Goal: Information Seeking & Learning: Learn about a topic

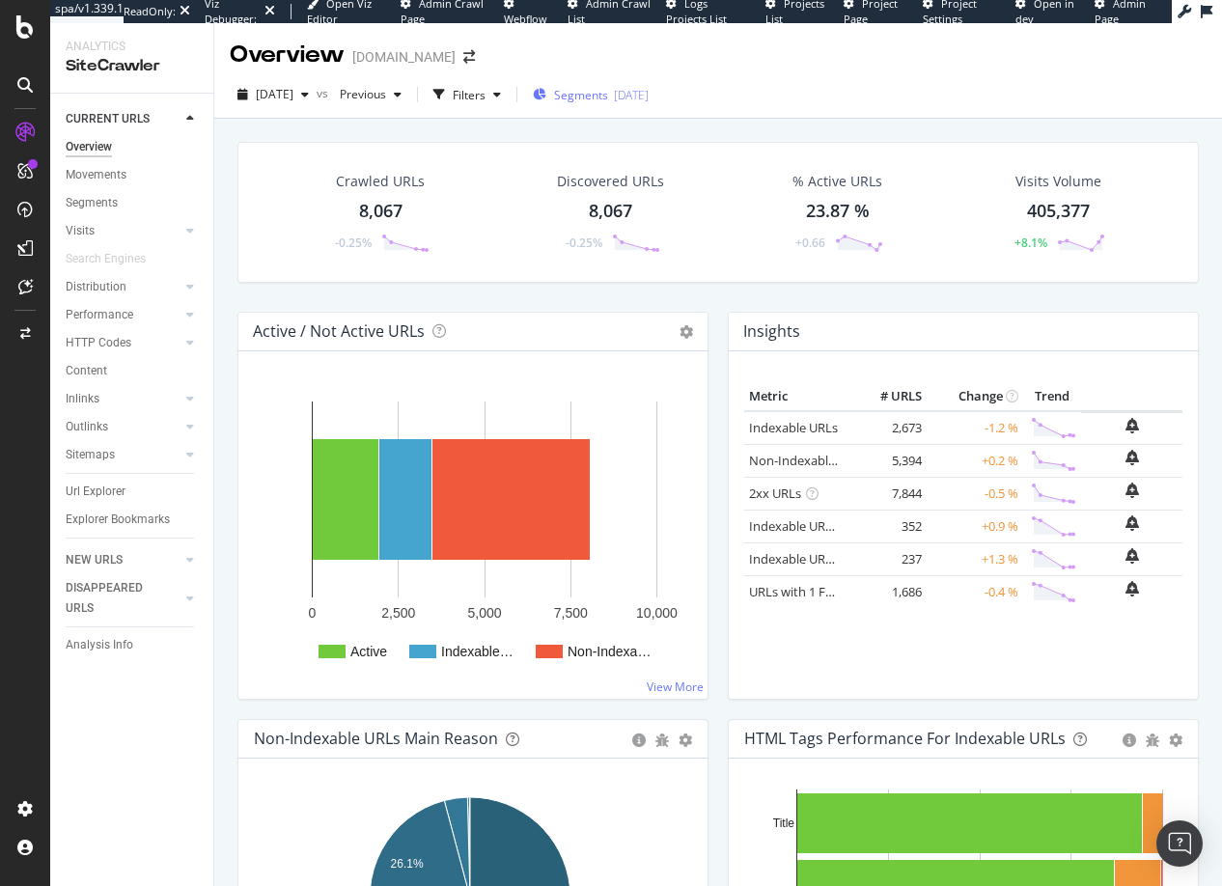
click at [608, 96] on span "Segments" at bounding box center [581, 95] width 54 height 16
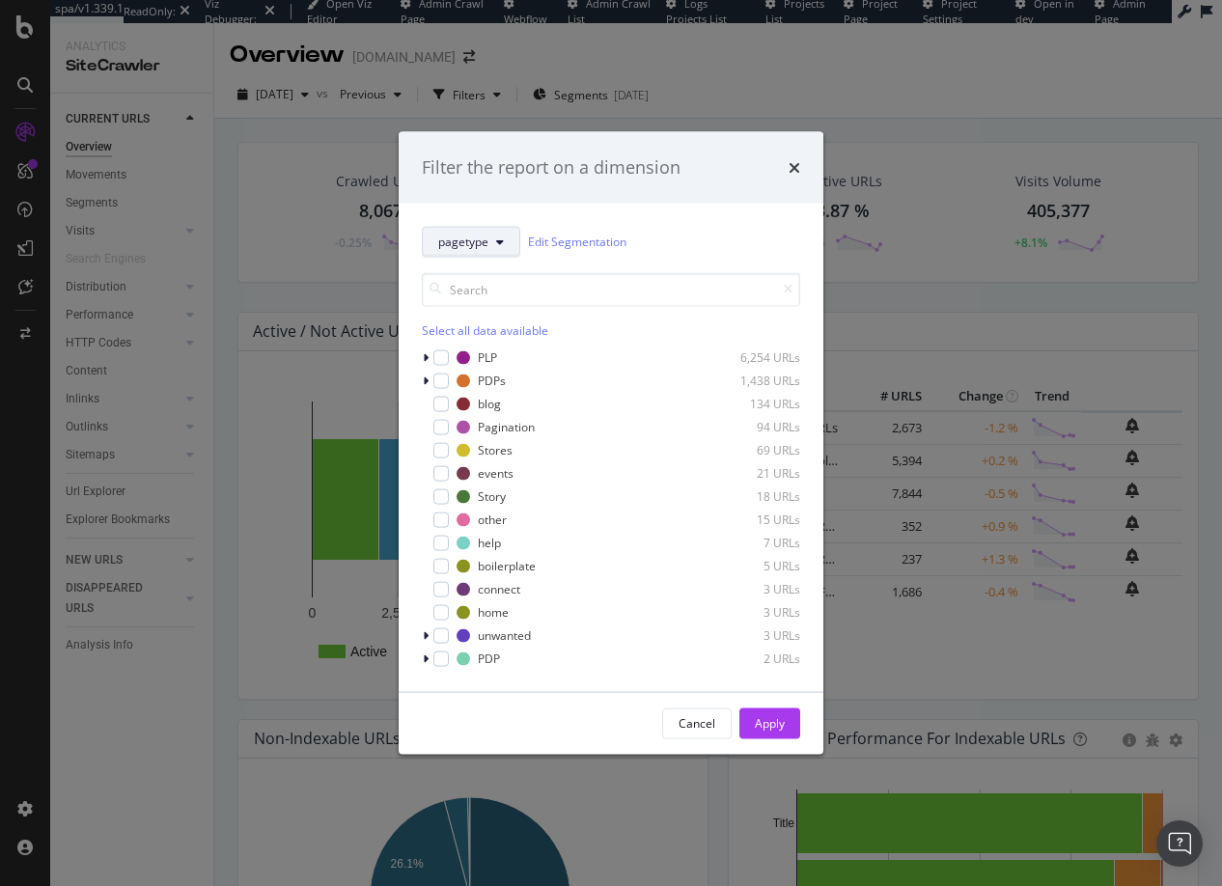
click at [499, 242] on icon "modal" at bounding box center [500, 241] width 8 height 12
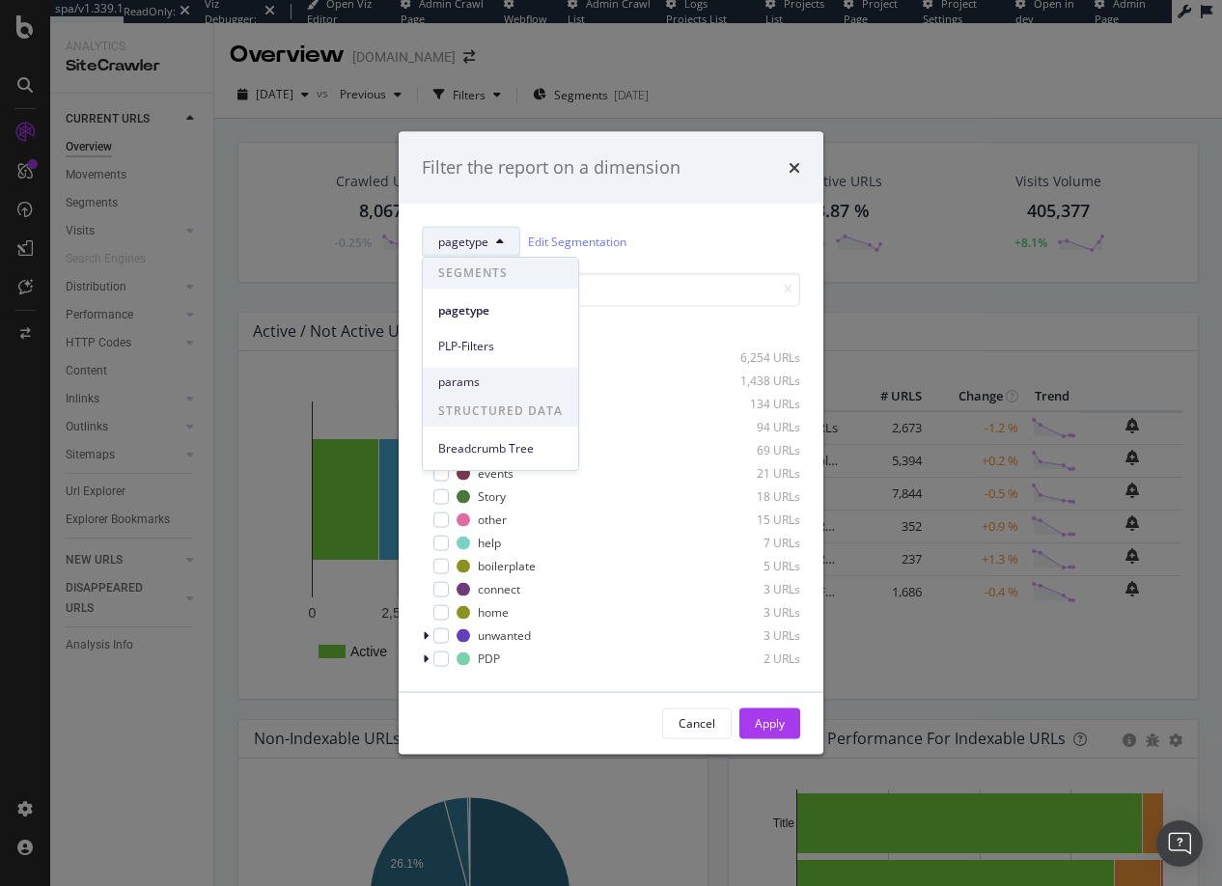
click at [465, 379] on span "params" at bounding box center [500, 382] width 125 height 17
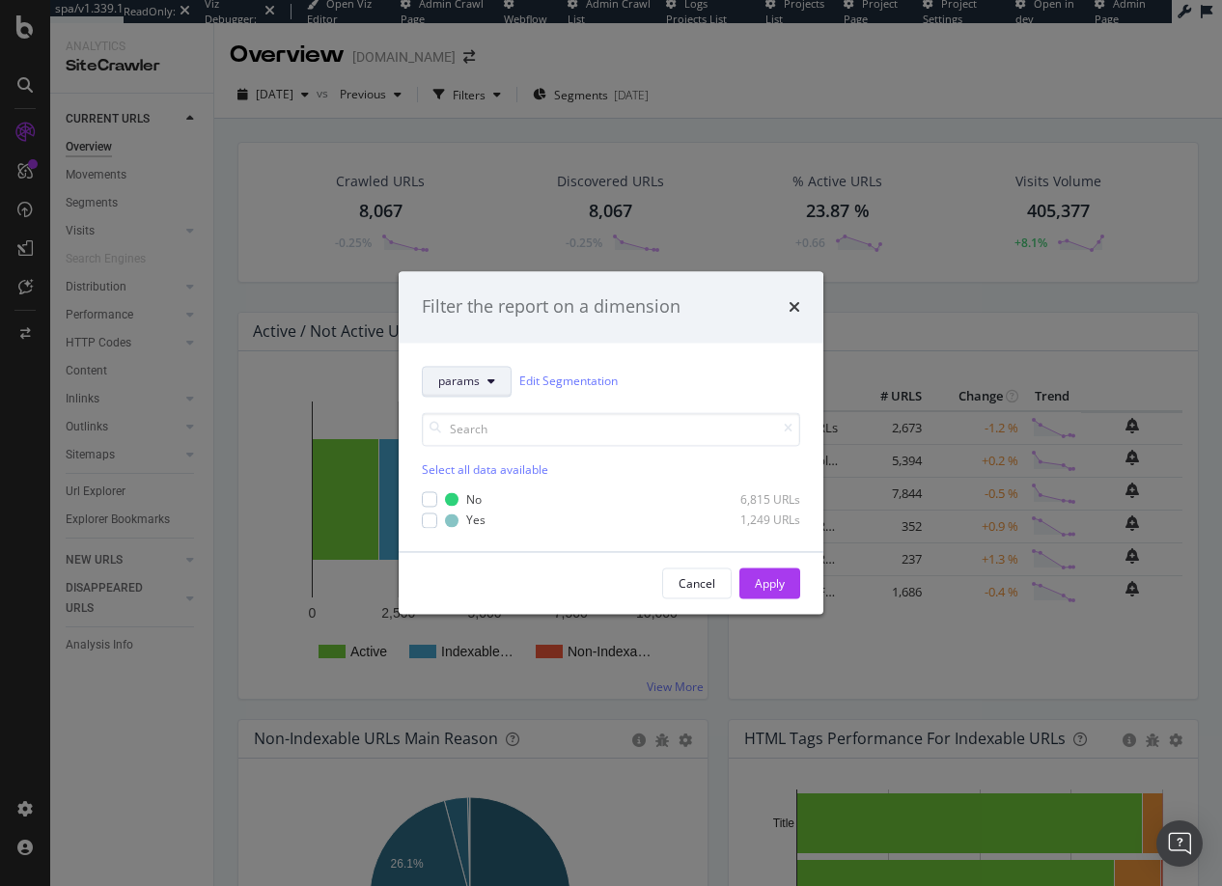
click at [490, 380] on icon "modal" at bounding box center [491, 381] width 8 height 12
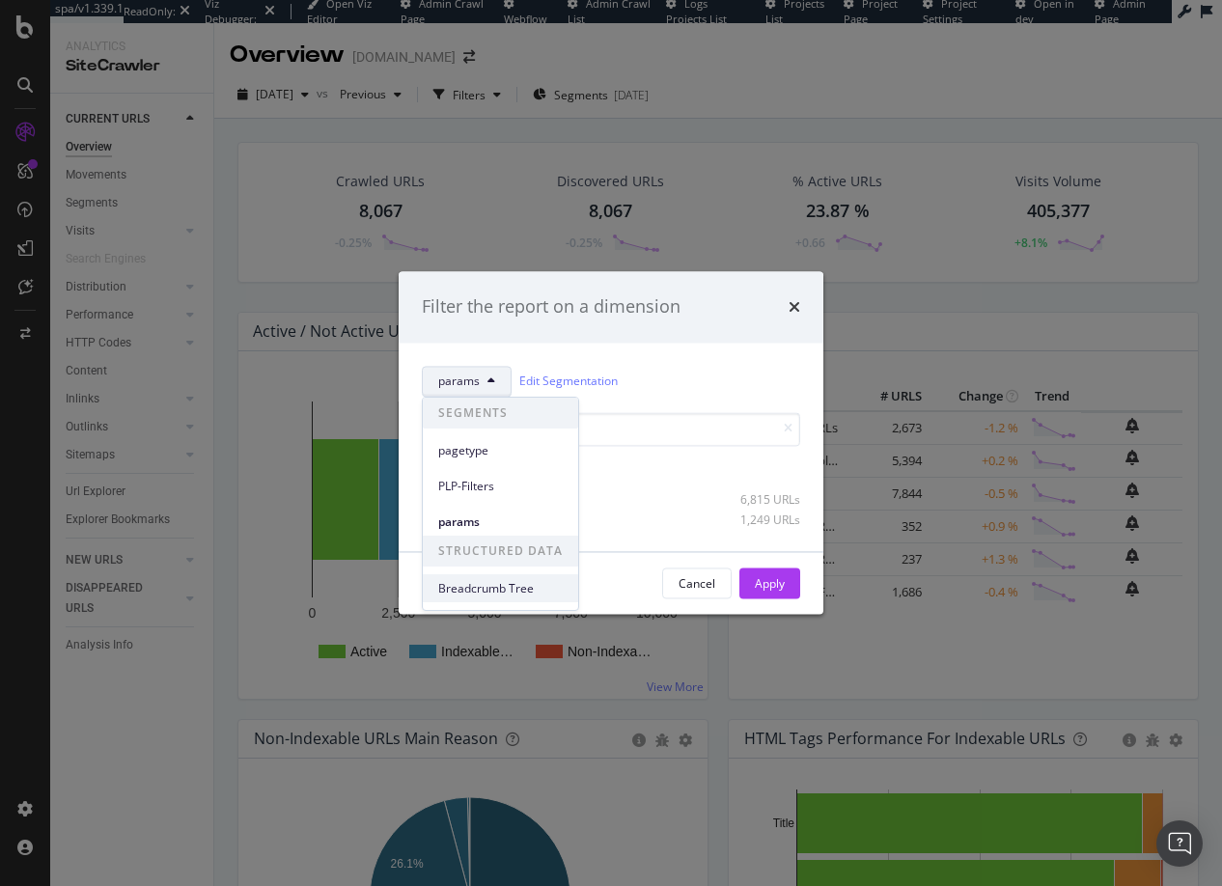
click at [473, 589] on span "Breadcrumb Tree" at bounding box center [500, 588] width 125 height 17
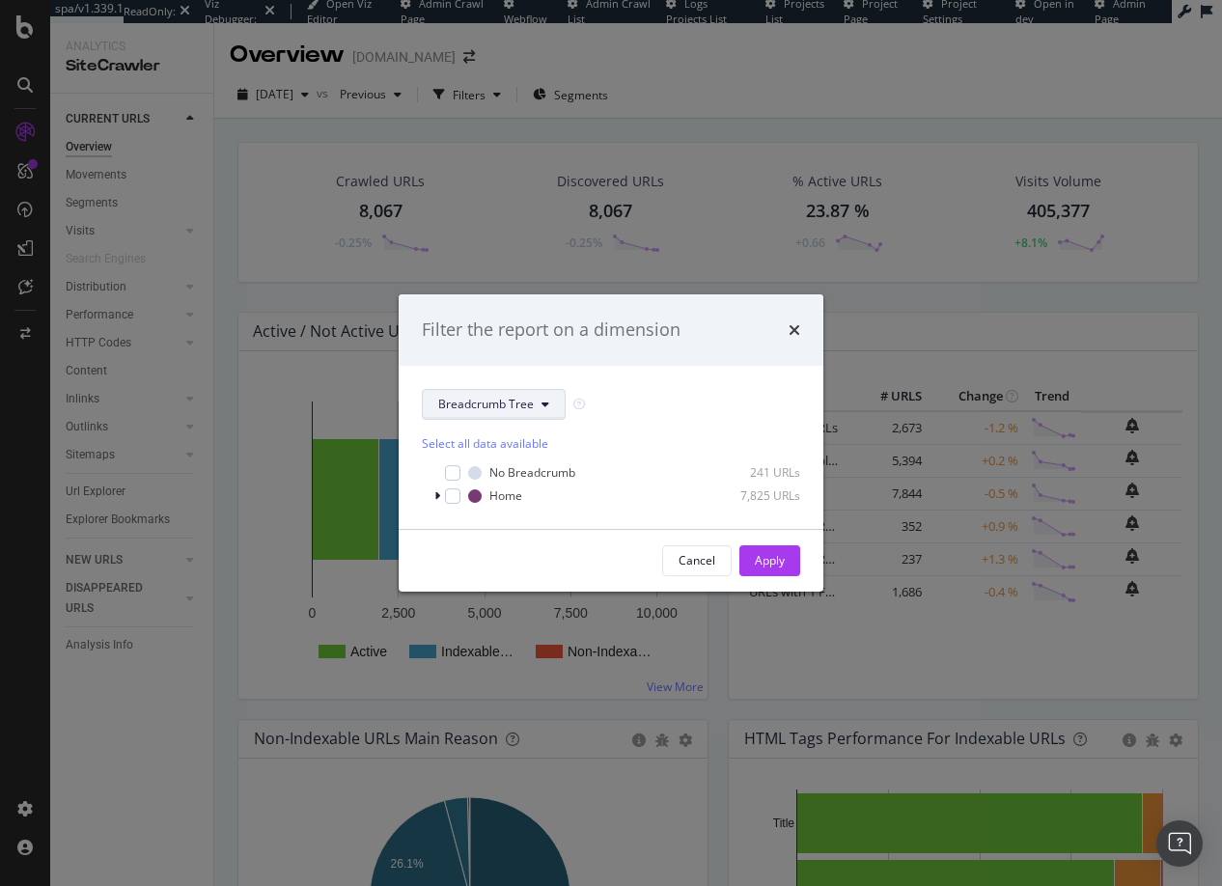
click at [542, 401] on icon "modal" at bounding box center [545, 405] width 8 height 12
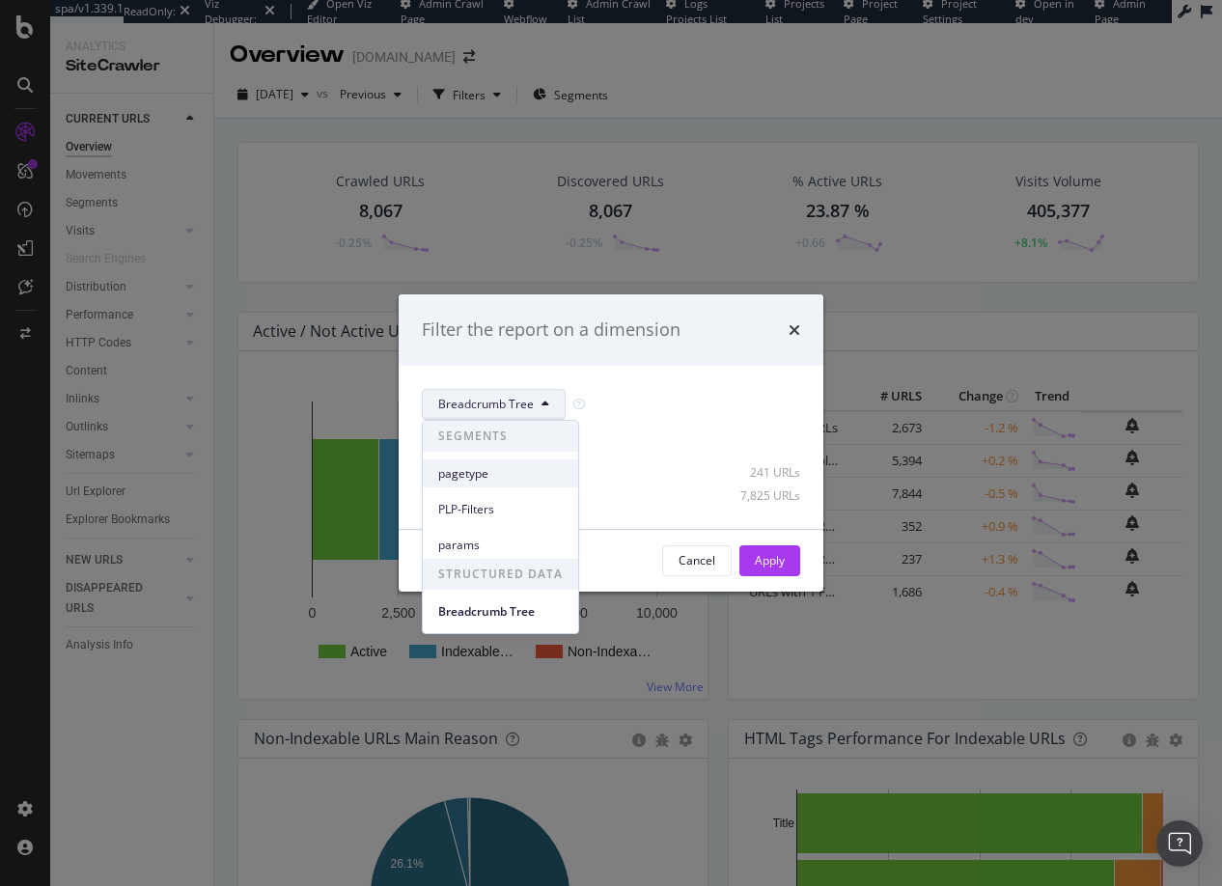
click at [468, 474] on span "pagetype" at bounding box center [500, 473] width 125 height 17
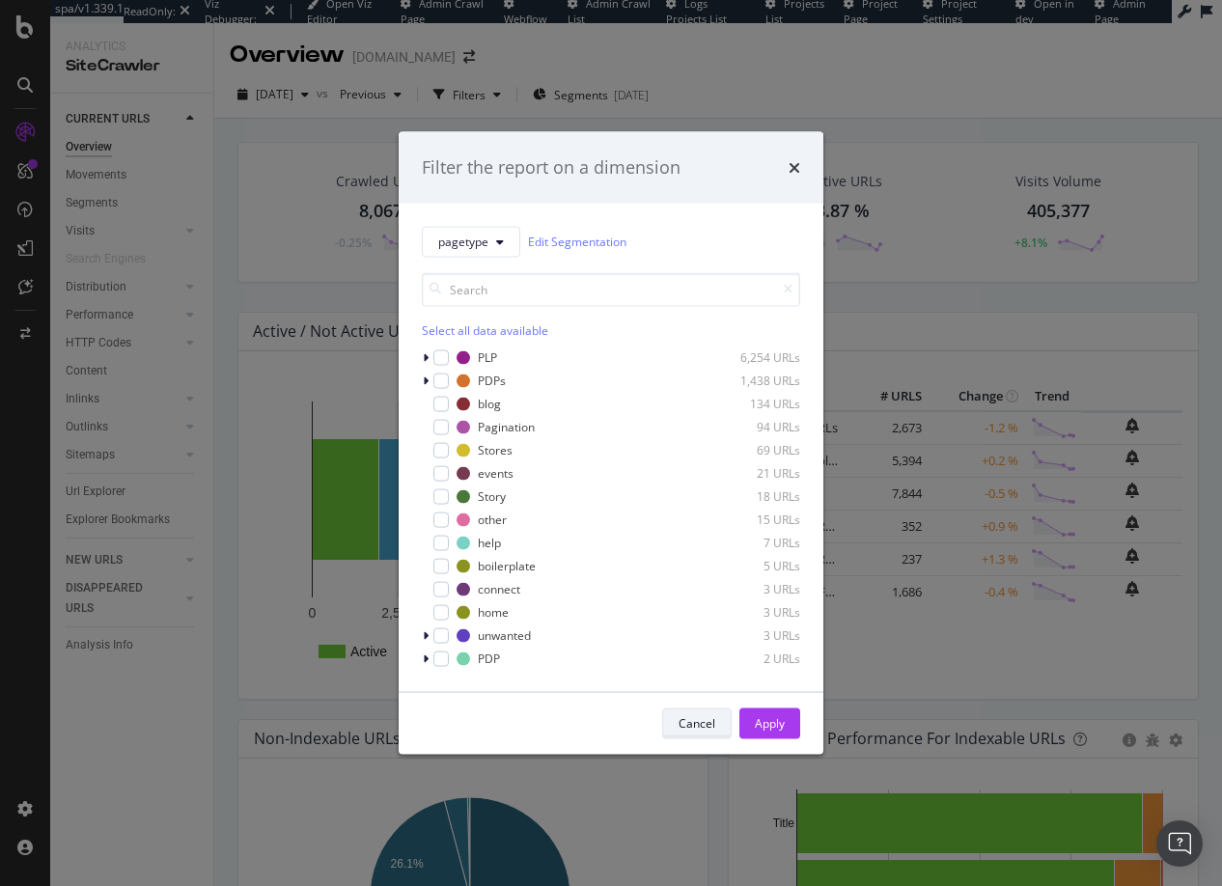
click at [715, 722] on button "Cancel" at bounding box center [696, 722] width 69 height 31
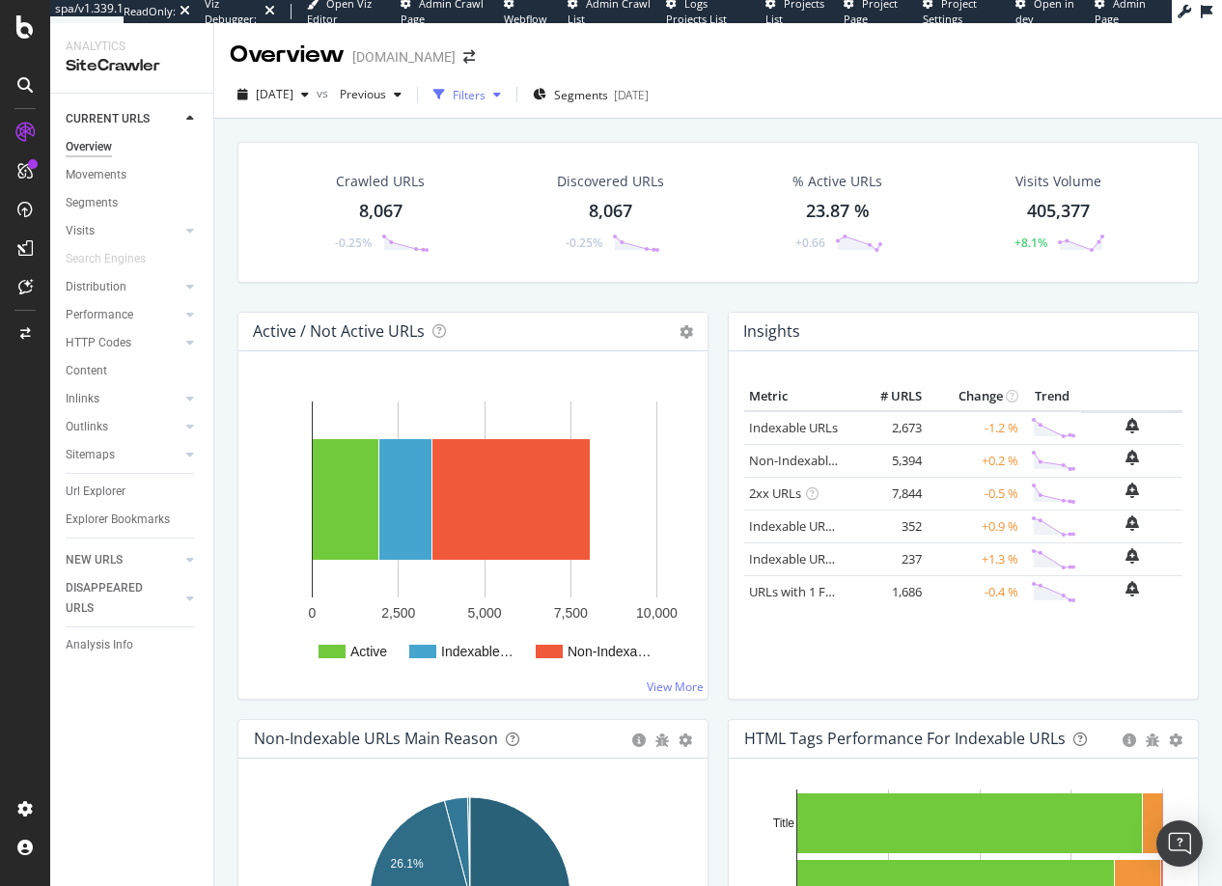
click at [485, 92] on div "Filters" at bounding box center [469, 95] width 33 height 16
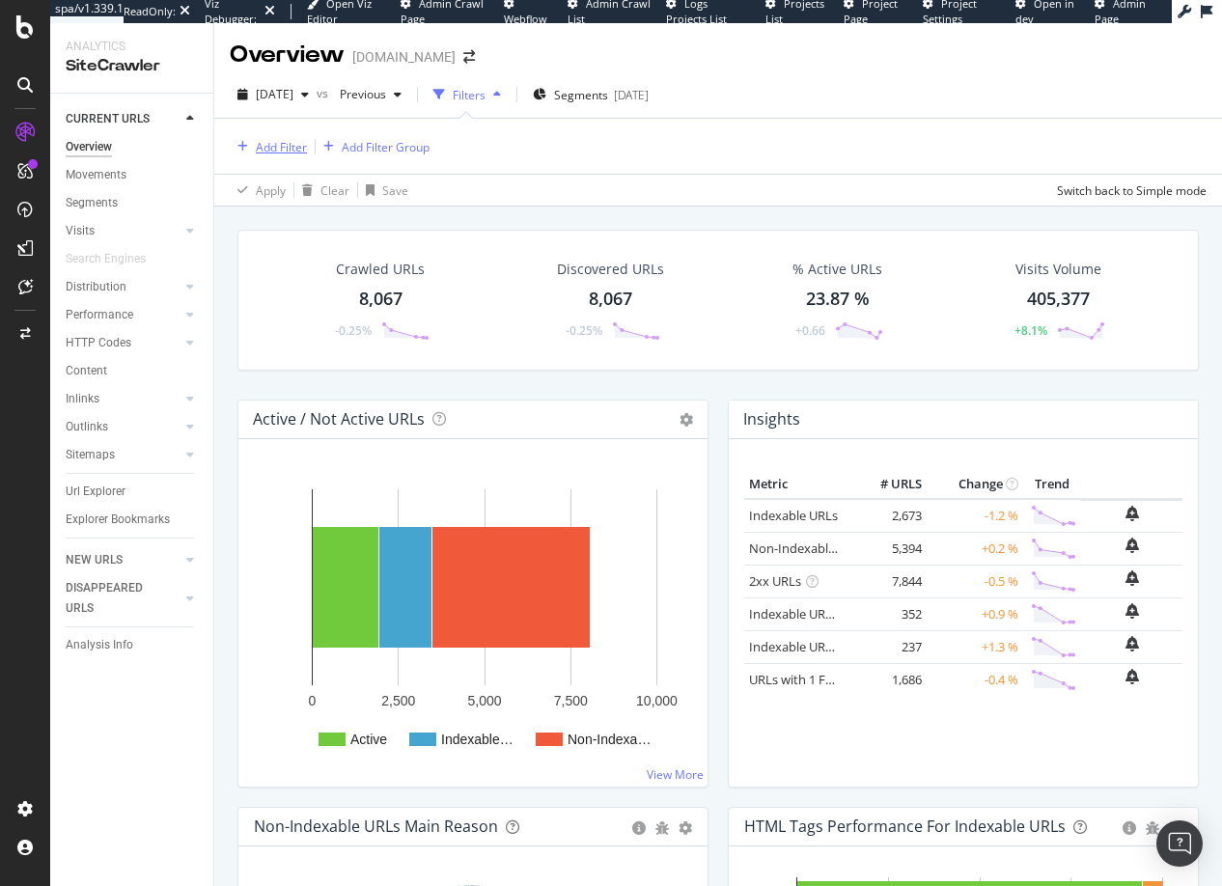
click at [287, 147] on div "Add Filter" at bounding box center [281, 147] width 51 height 16
click at [1134, 189] on div "Switch back to Simple mode" at bounding box center [1132, 190] width 150 height 16
click at [284, 146] on div "Add Filter" at bounding box center [281, 147] width 51 height 16
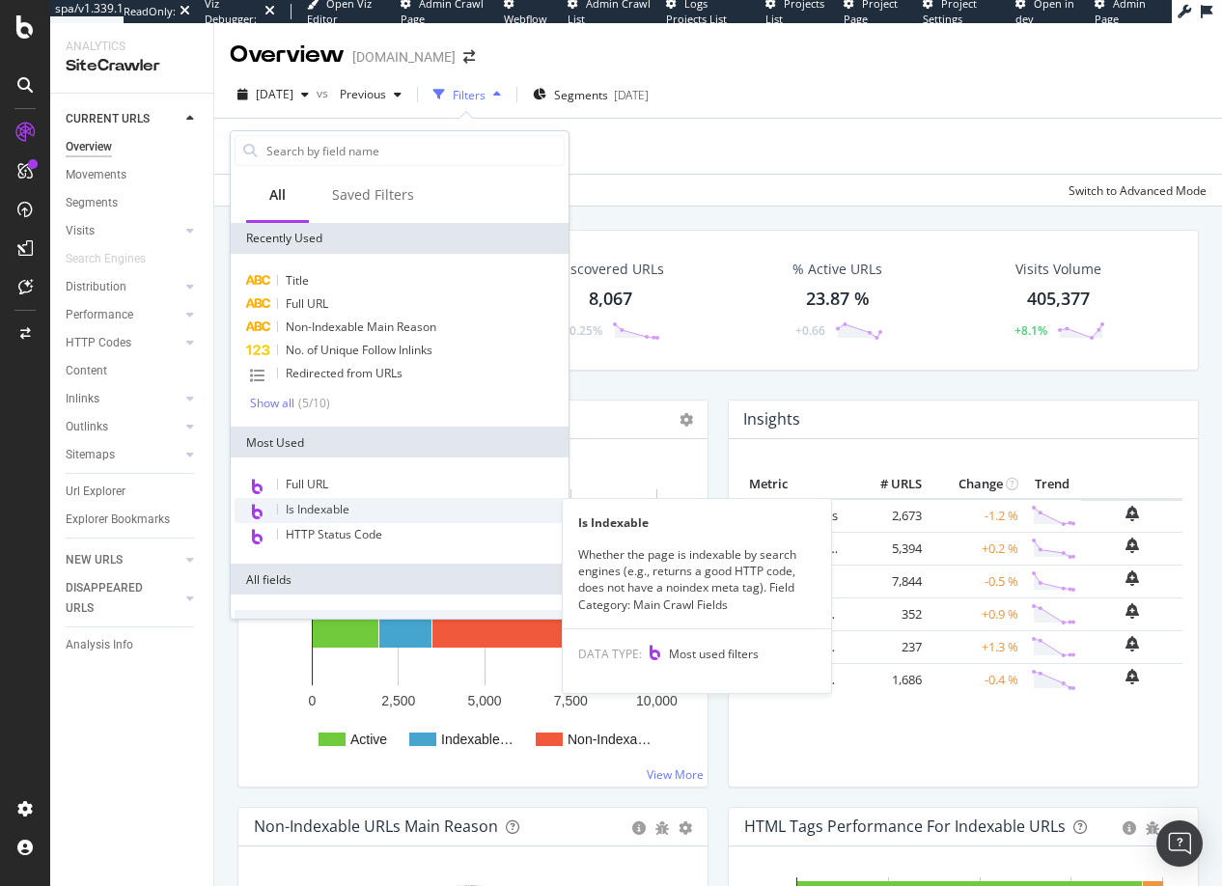
click at [322, 510] on span "Is Indexable" at bounding box center [318, 509] width 64 height 16
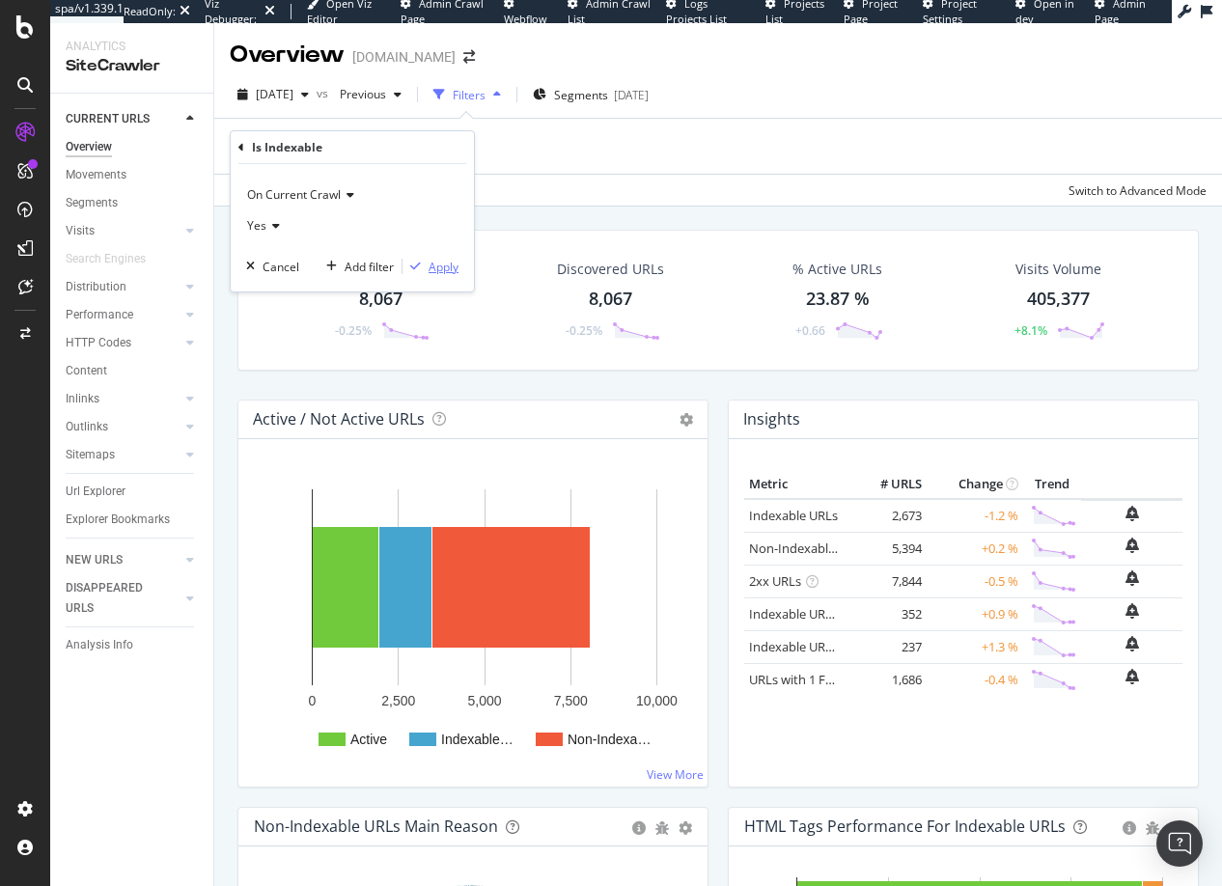
click at [446, 267] on div "Apply" at bounding box center [444, 267] width 30 height 16
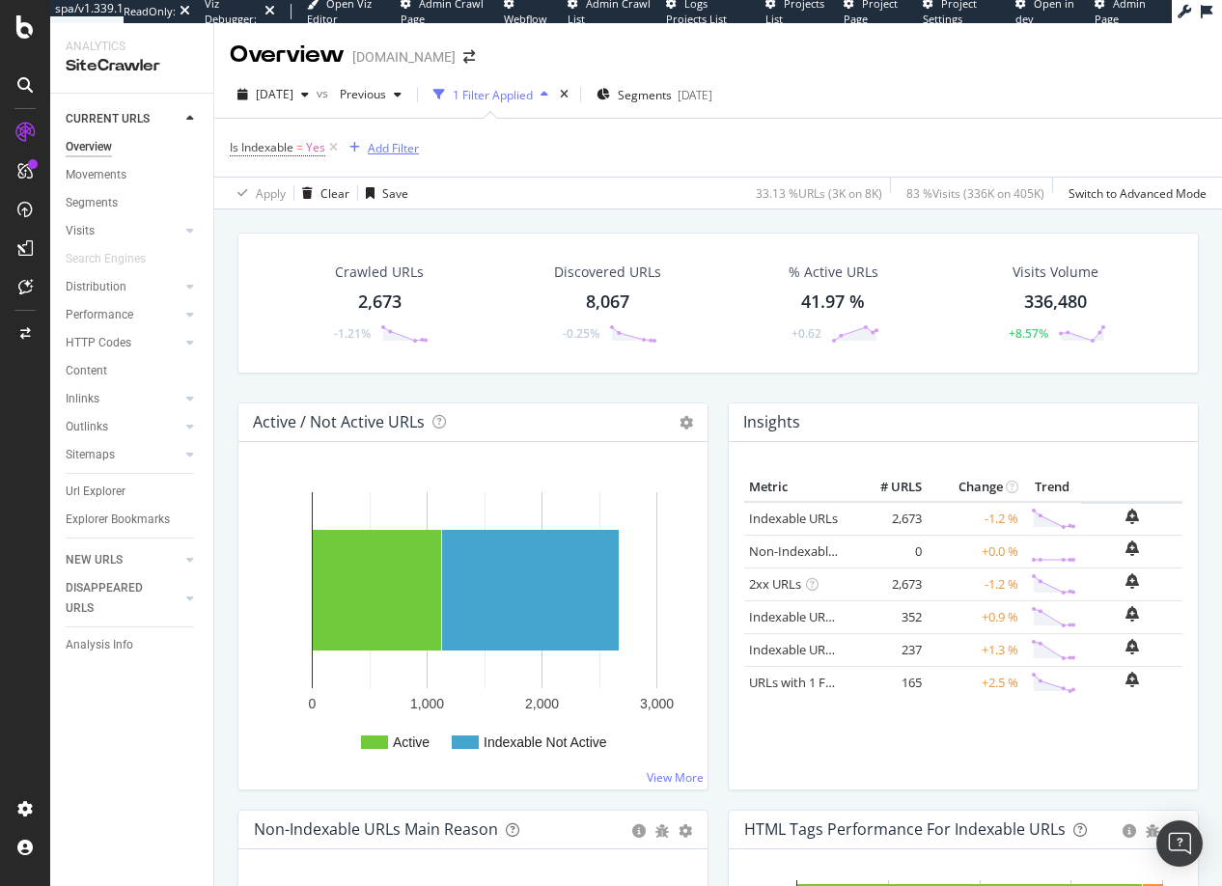
click at [374, 149] on div "Add Filter" at bounding box center [393, 148] width 51 height 16
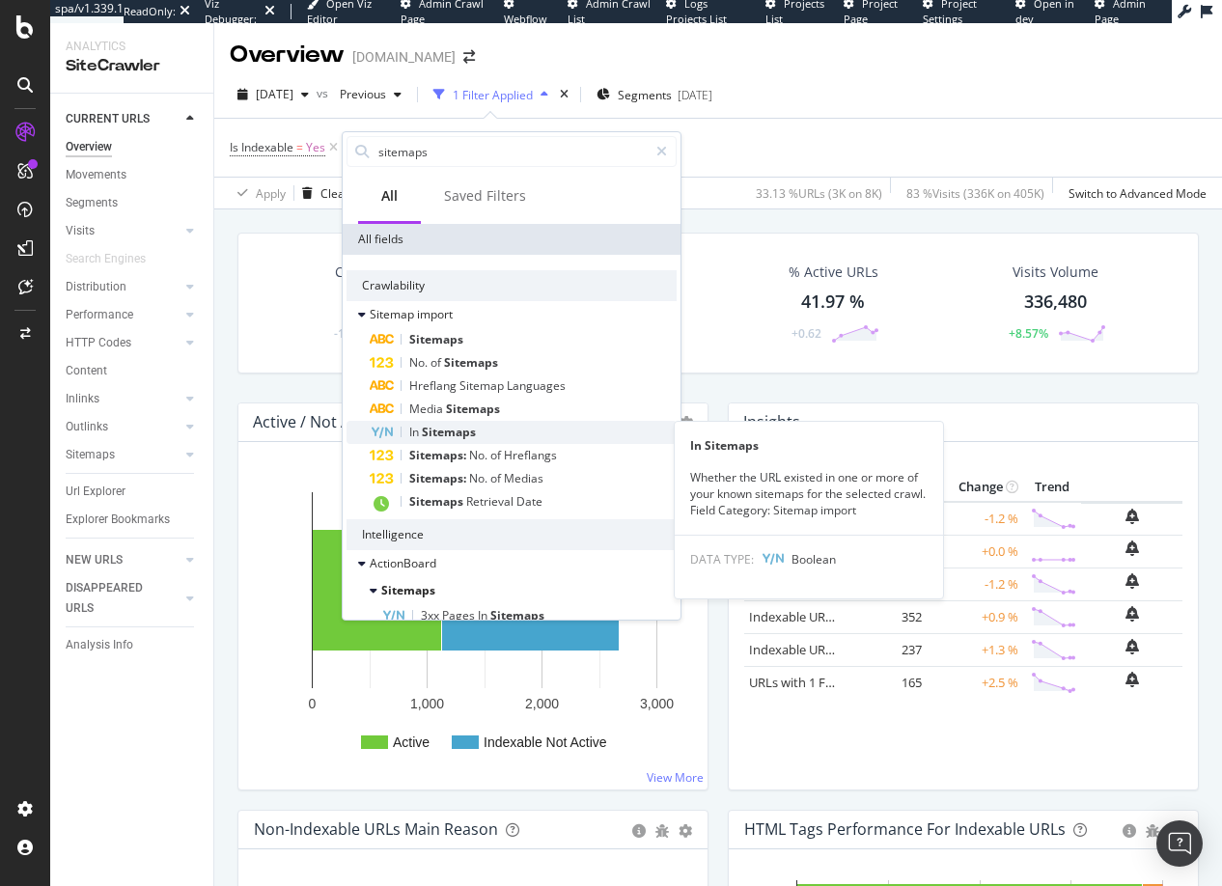
type input "sitemaps"
click at [436, 427] on span "Sitemaps" at bounding box center [449, 432] width 54 height 16
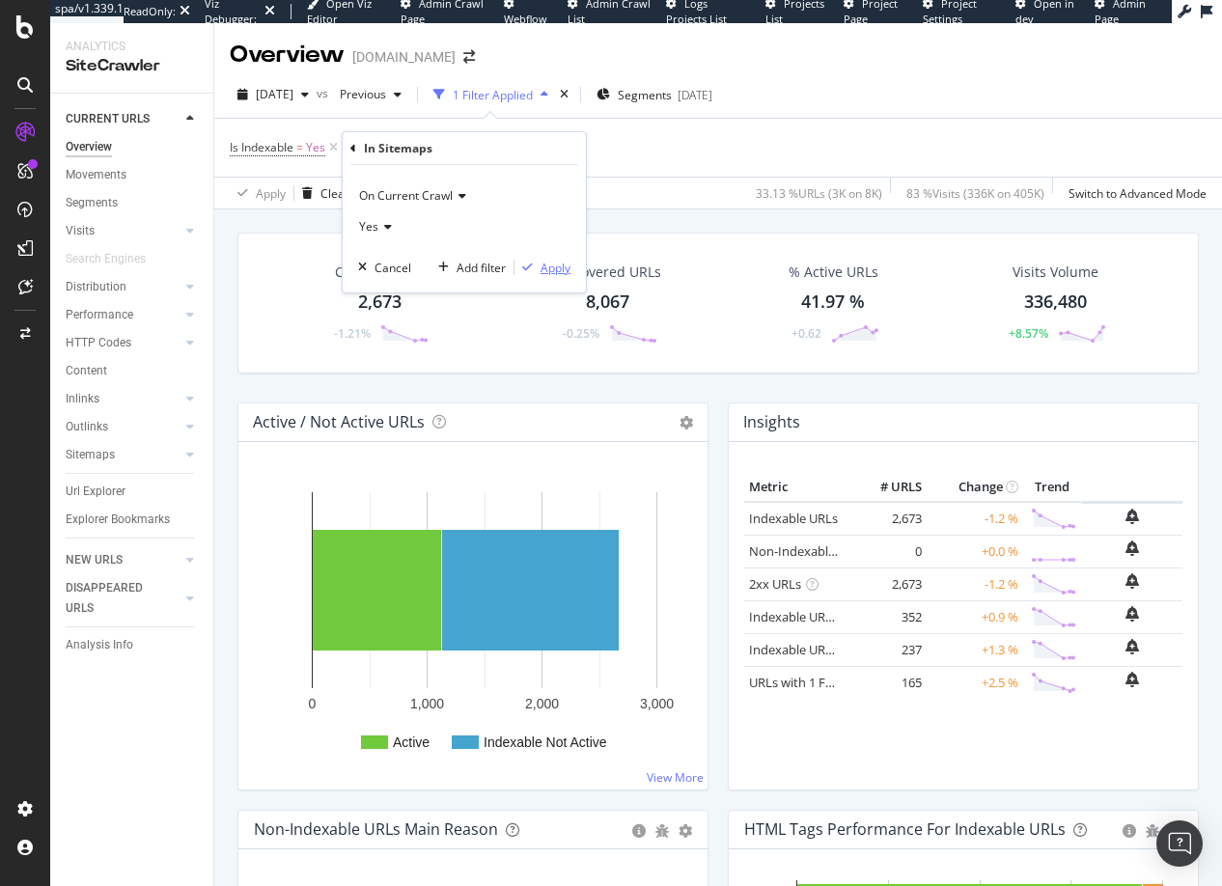
click at [558, 266] on div "Apply" at bounding box center [555, 268] width 30 height 16
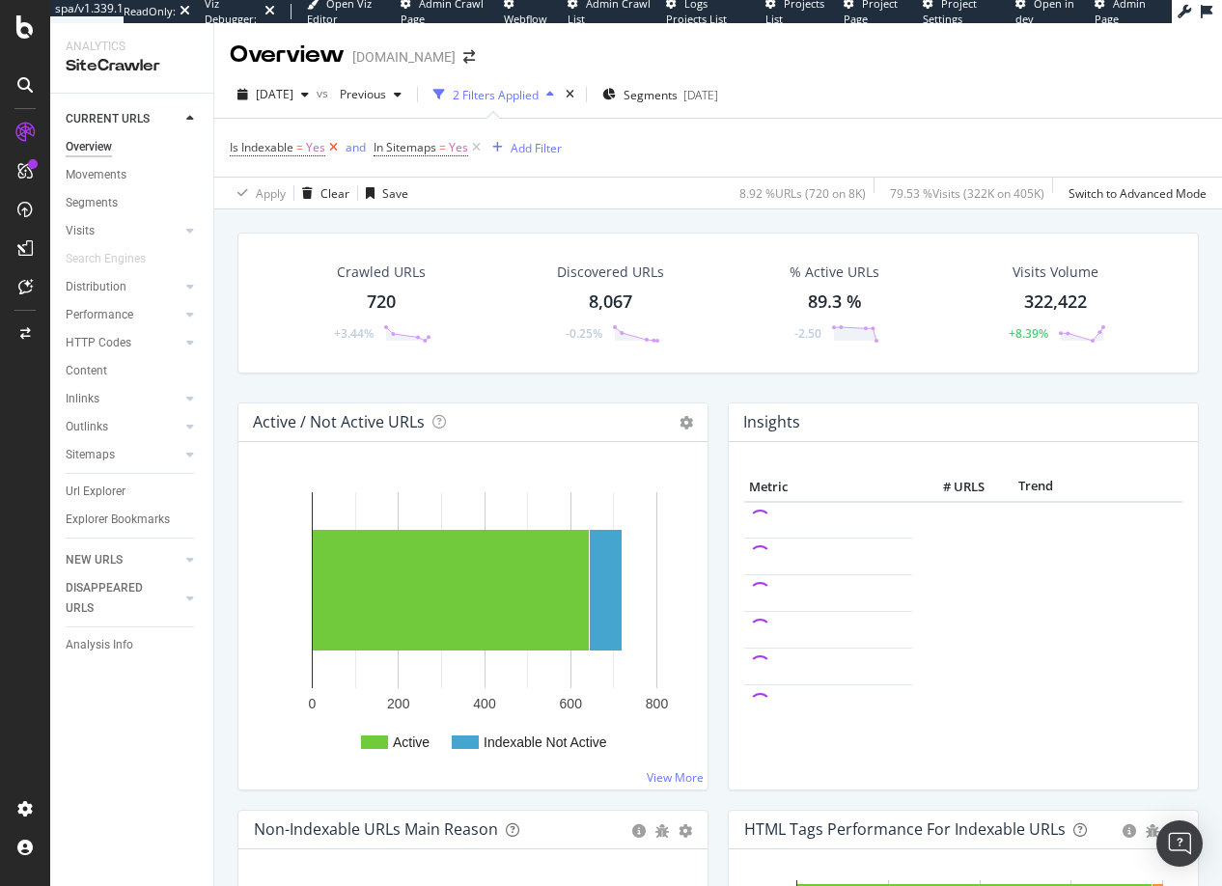
click at [334, 144] on icon at bounding box center [333, 147] width 16 height 19
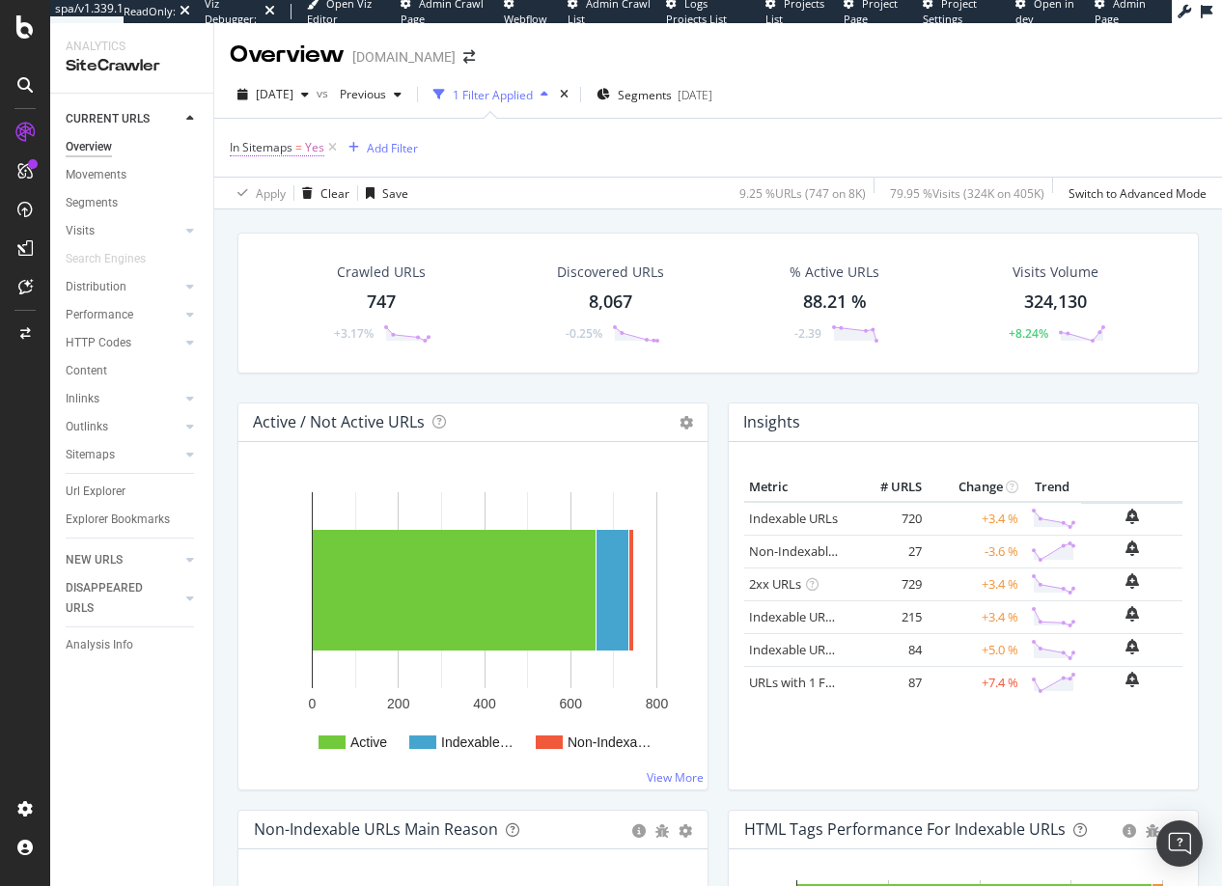
click at [273, 149] on span "In Sitemaps" at bounding box center [261, 147] width 63 height 16
click at [278, 264] on div "Cancel" at bounding box center [281, 265] width 37 height 16
click at [334, 144] on icon at bounding box center [332, 147] width 16 height 19
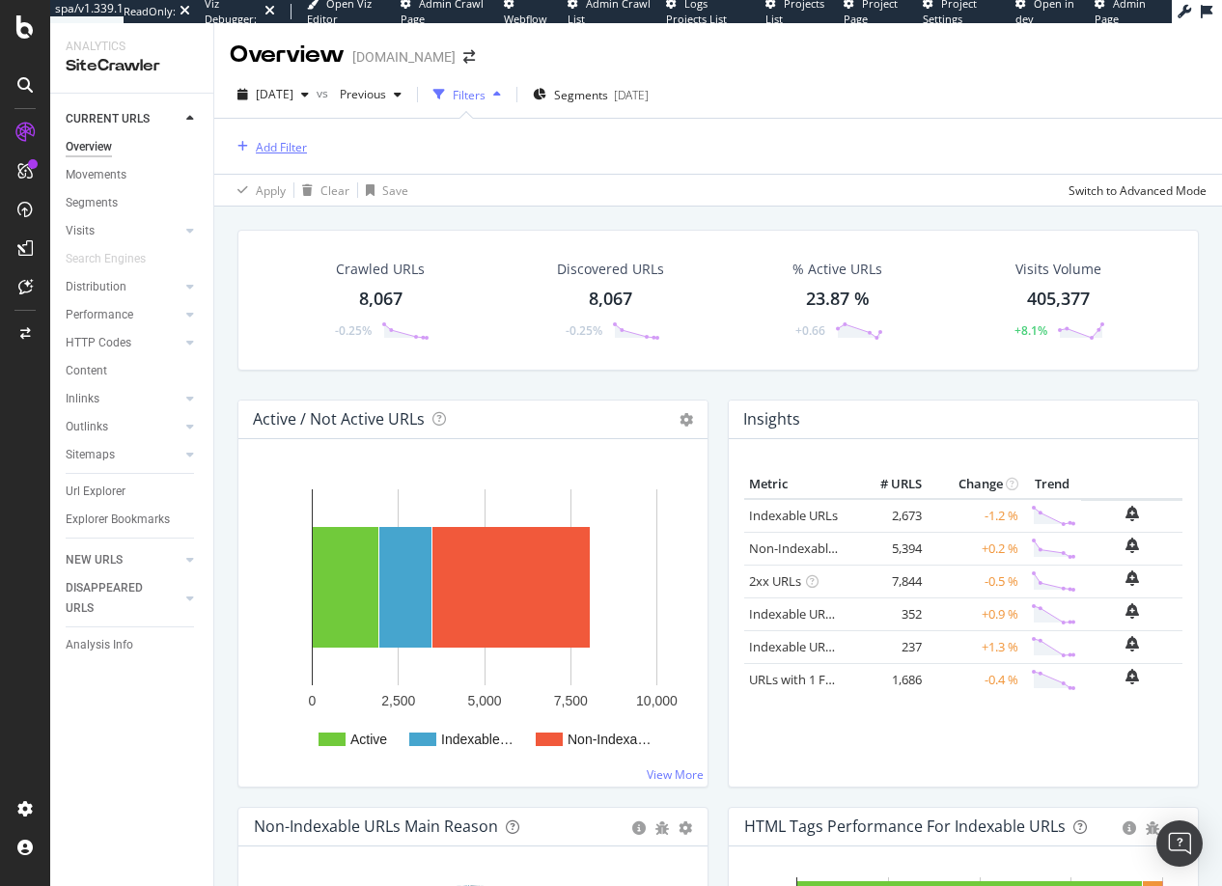
click at [295, 144] on div "Add Filter" at bounding box center [281, 147] width 51 height 16
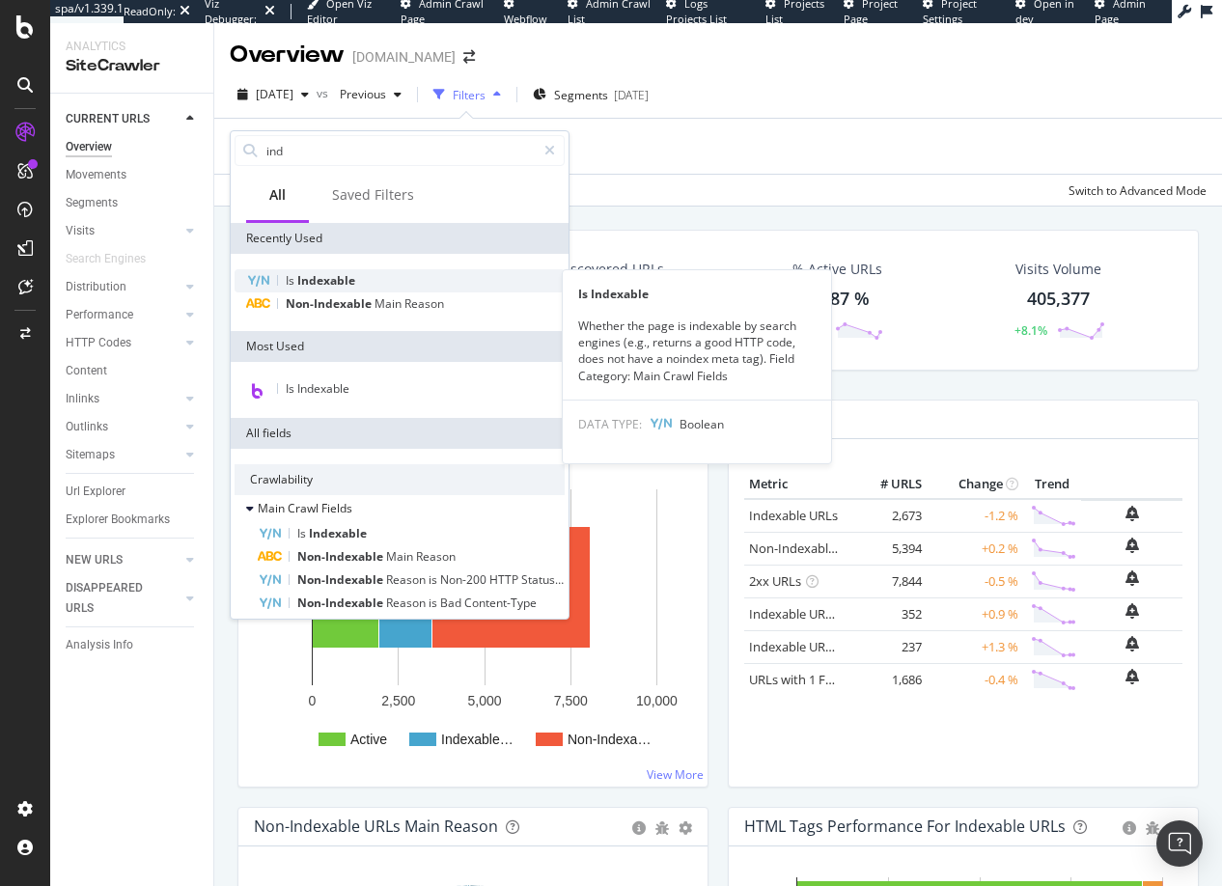
type input "ind"
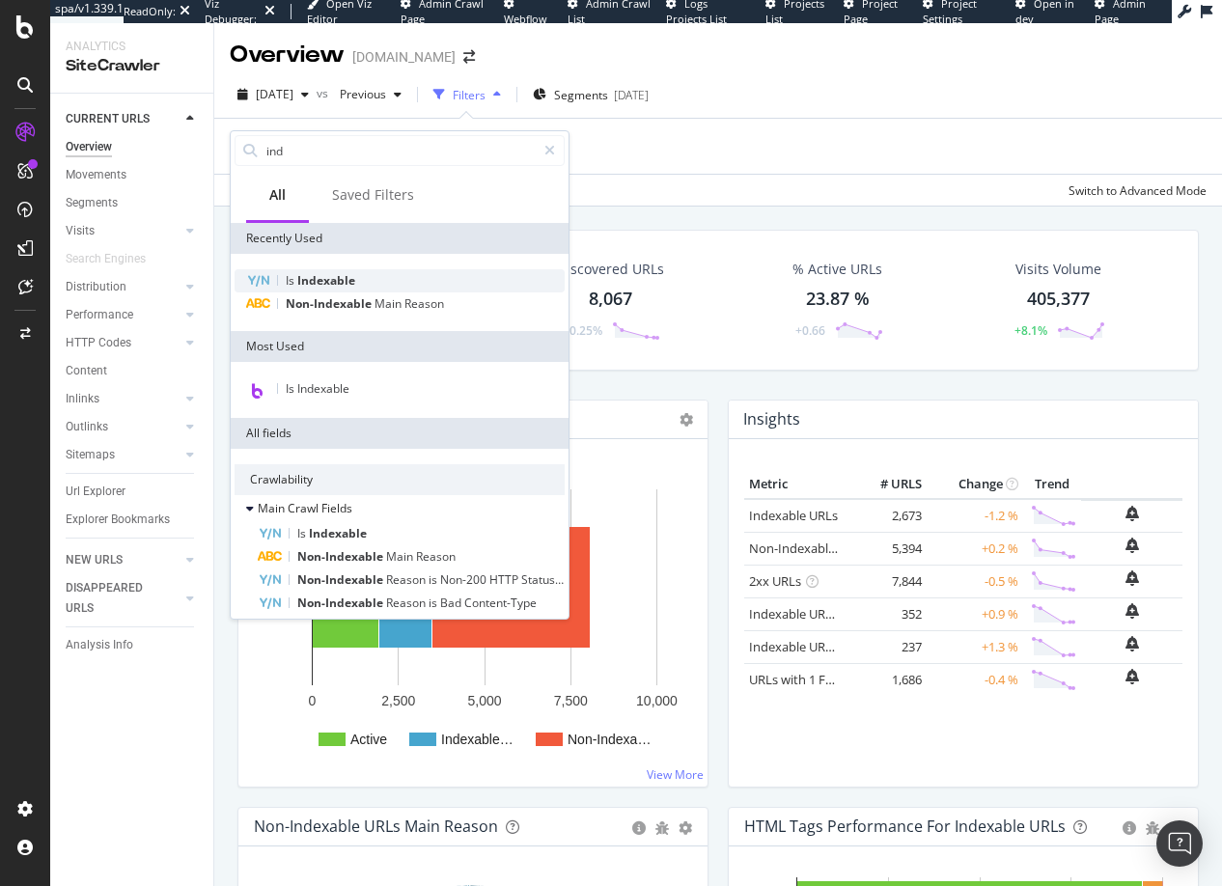
click at [321, 283] on span "Indexable" at bounding box center [326, 280] width 58 height 16
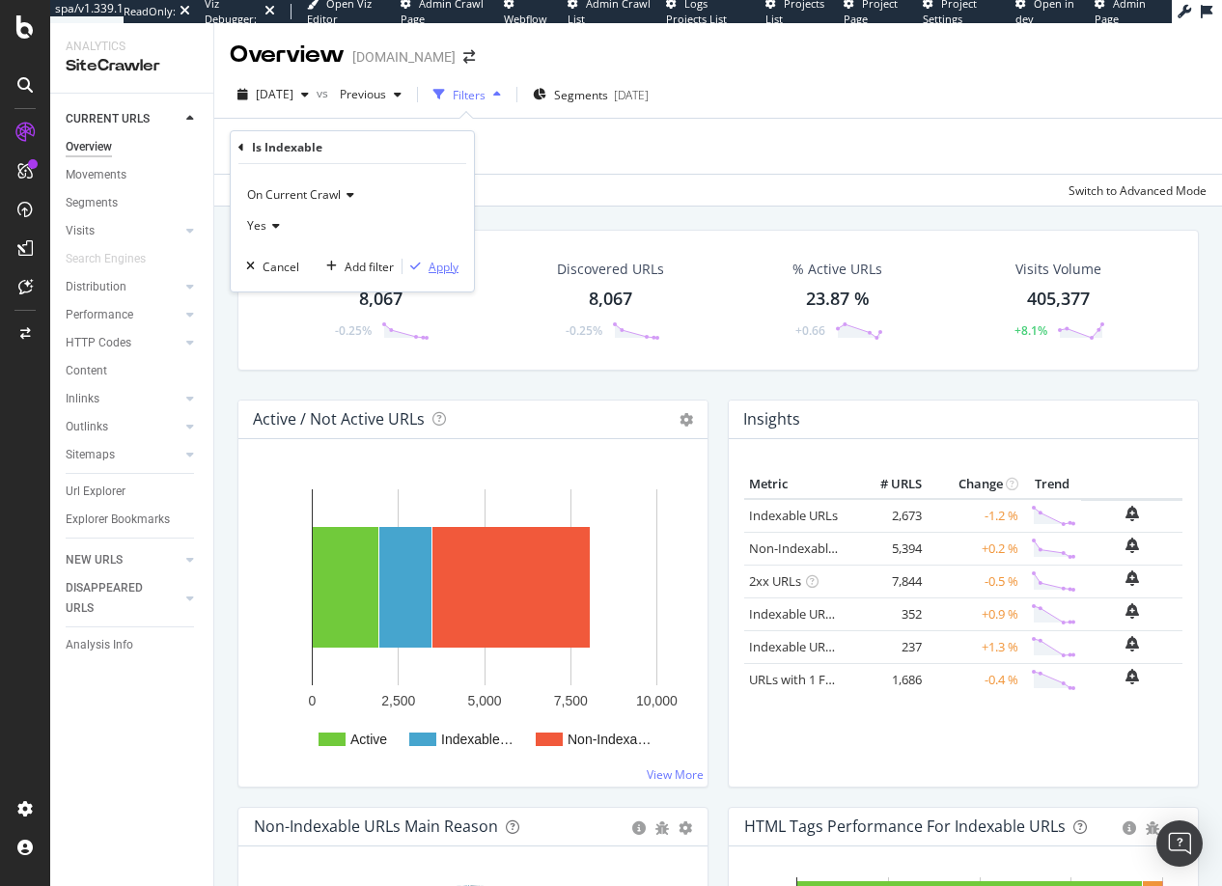
click at [436, 269] on div "Apply" at bounding box center [444, 267] width 30 height 16
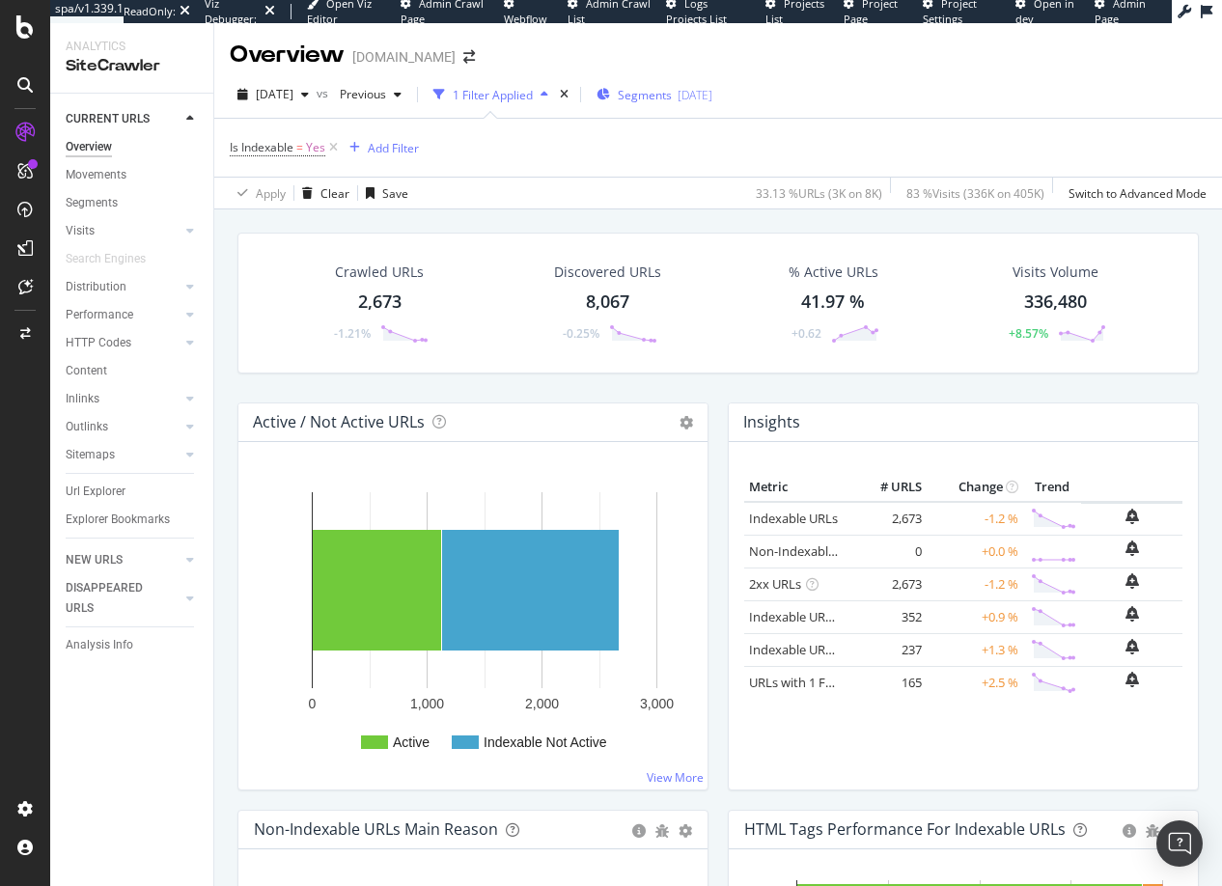
click at [672, 95] on span "Segments" at bounding box center [645, 95] width 54 height 16
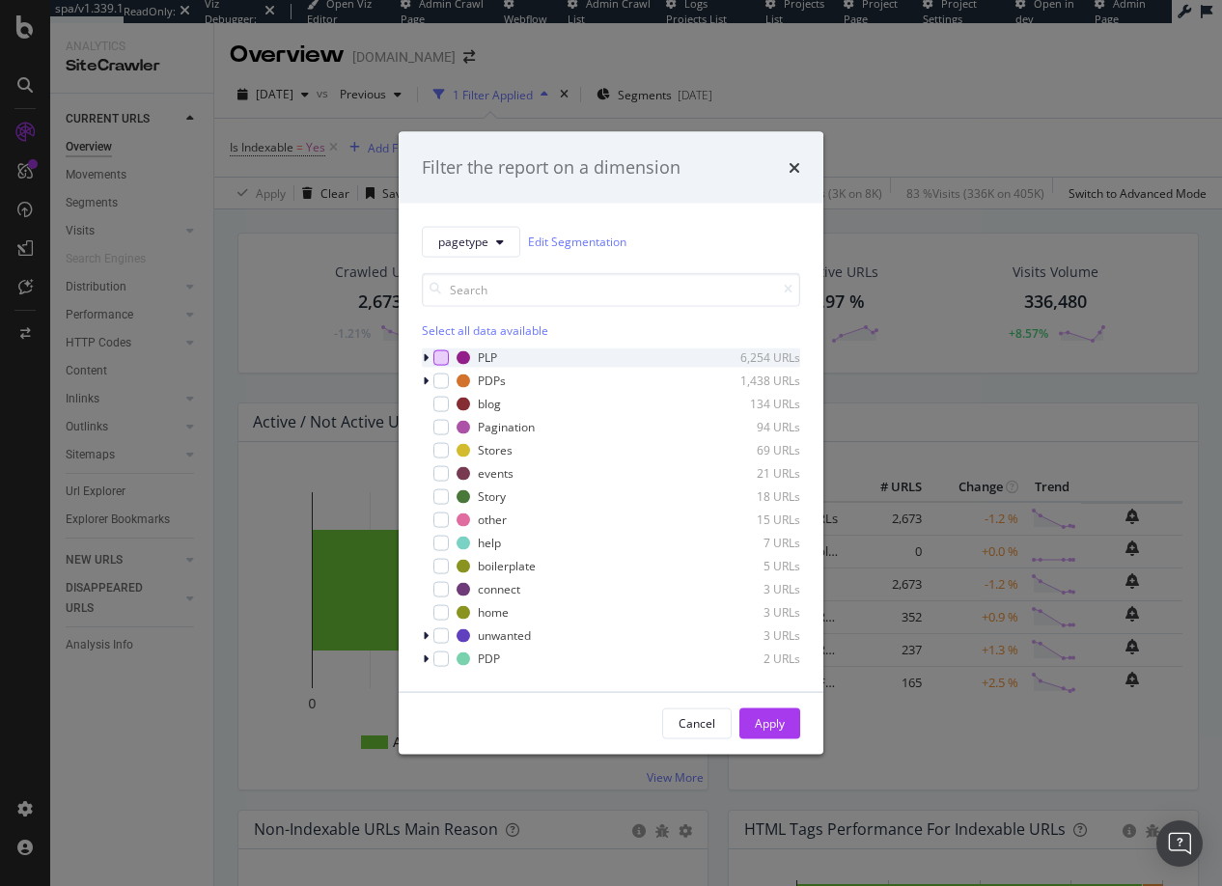
click at [441, 356] on div "modal" at bounding box center [440, 356] width 15 height 15
click at [773, 726] on div "Apply" at bounding box center [770, 723] width 30 height 16
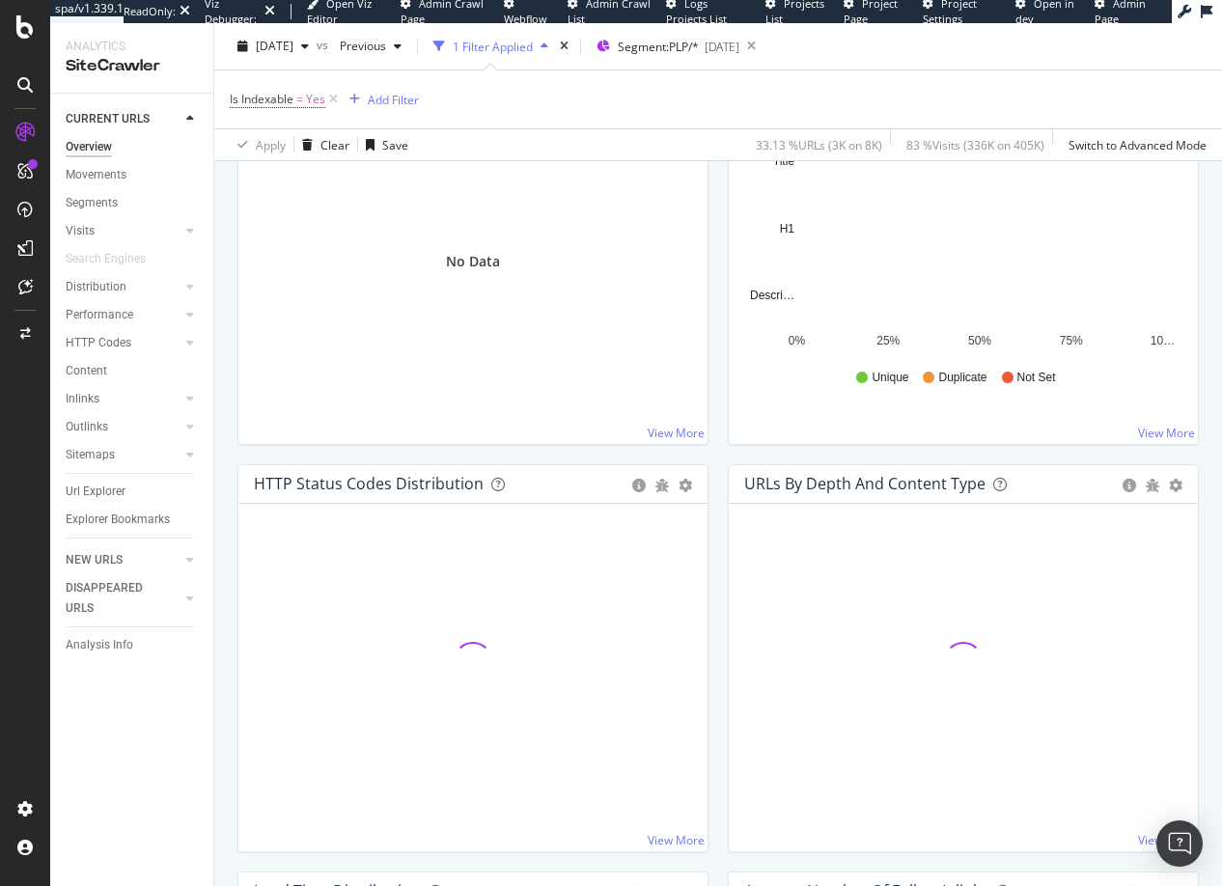
scroll to position [764, 0]
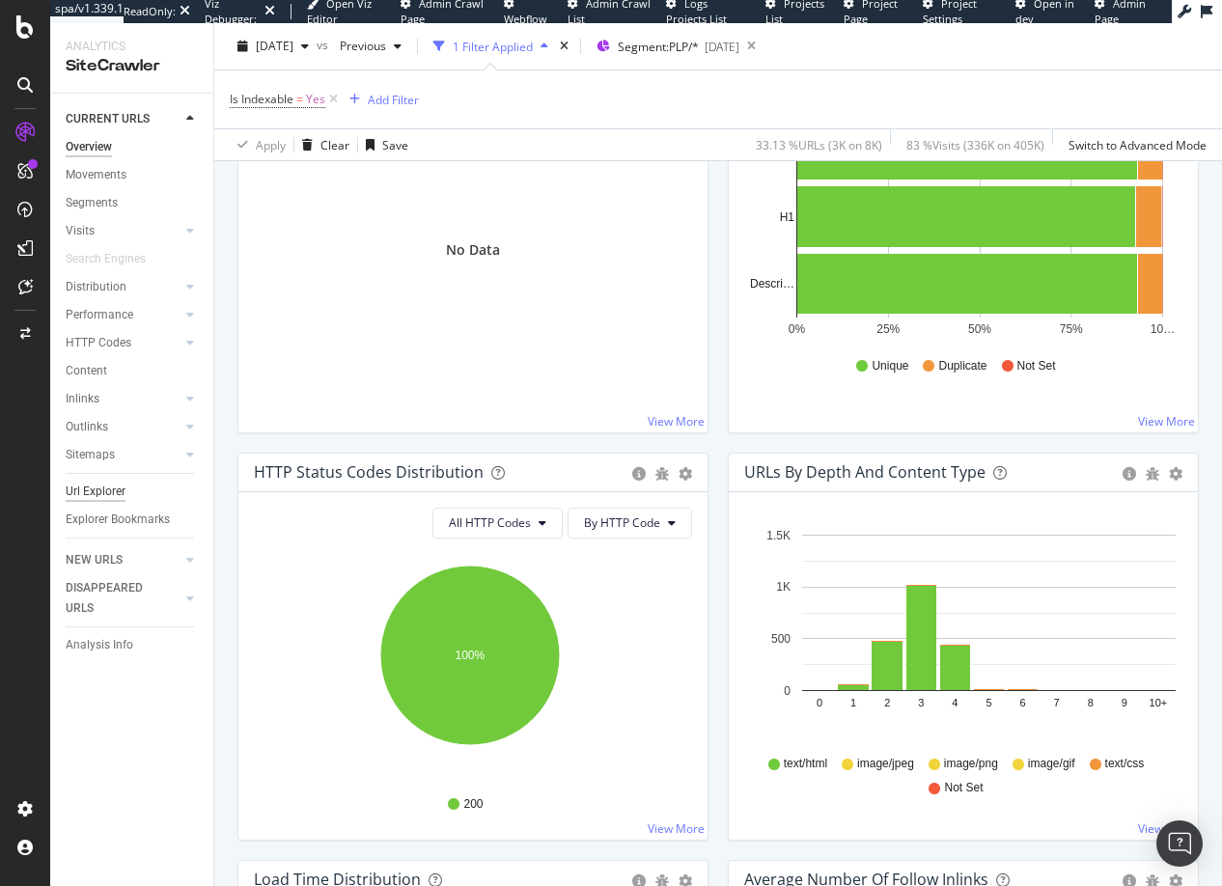
click at [99, 490] on div "Url Explorer" at bounding box center [96, 492] width 60 height 20
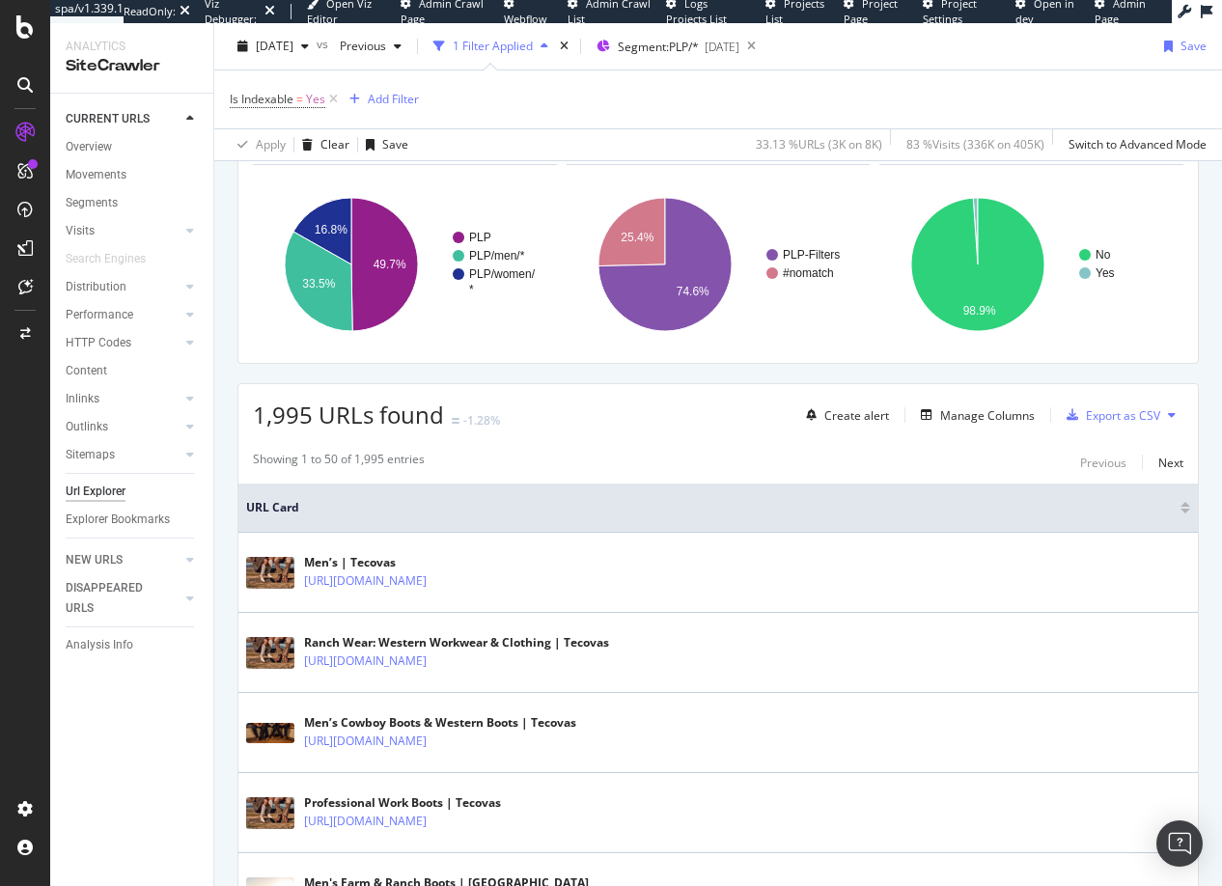
scroll to position [297, 0]
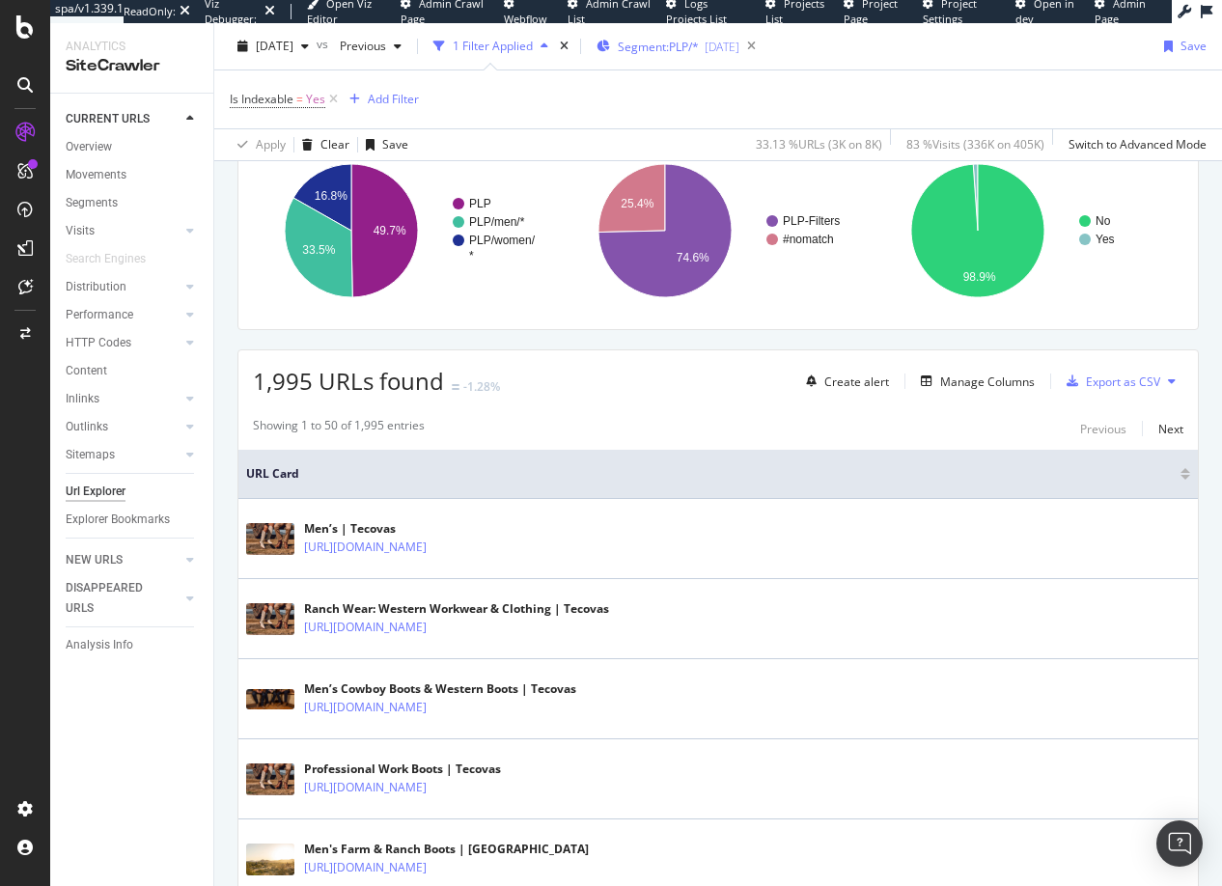
click at [677, 47] on span "Segment: PLP/*" at bounding box center [658, 47] width 81 height 16
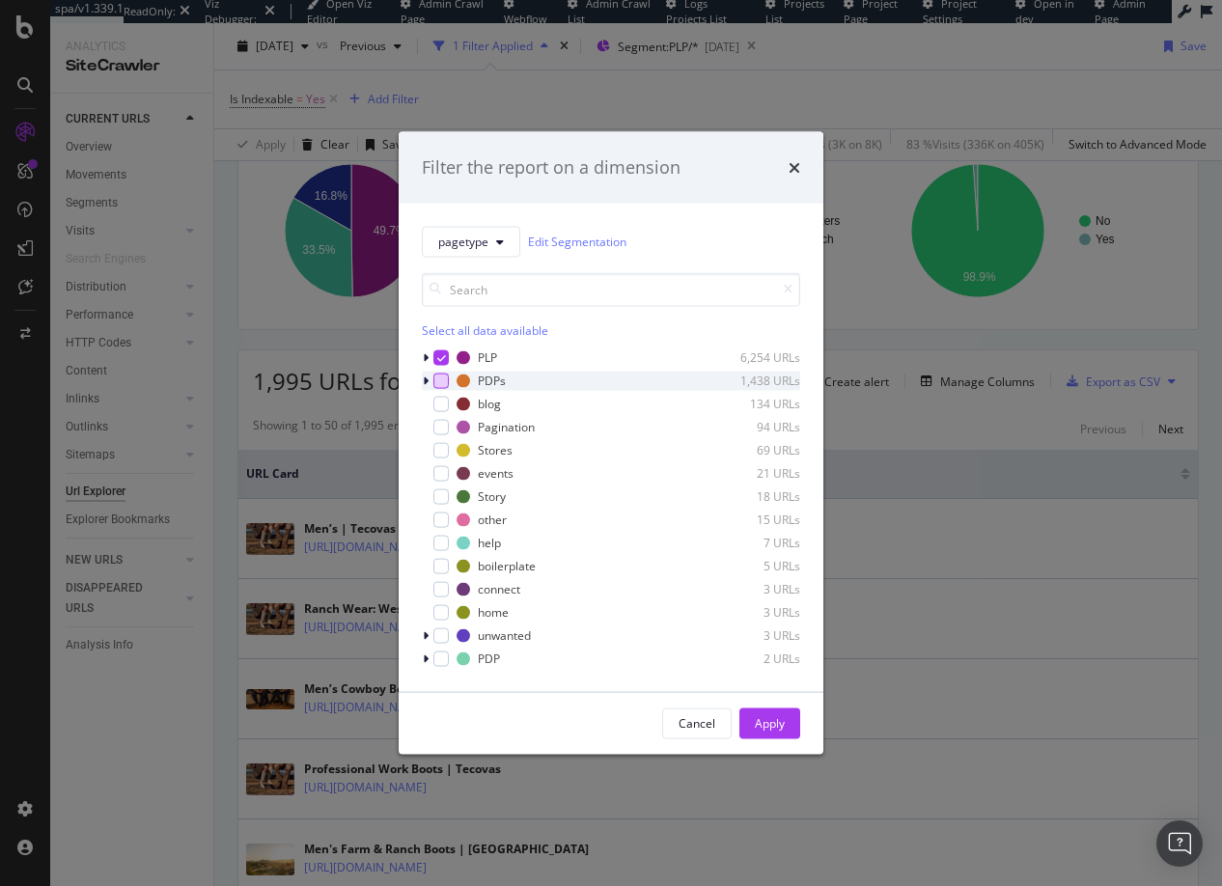
click at [445, 380] on div "modal" at bounding box center [440, 380] width 15 height 15
click at [443, 354] on icon "modal" at bounding box center [441, 357] width 9 height 10
click at [769, 719] on div "Apply" at bounding box center [770, 723] width 30 height 16
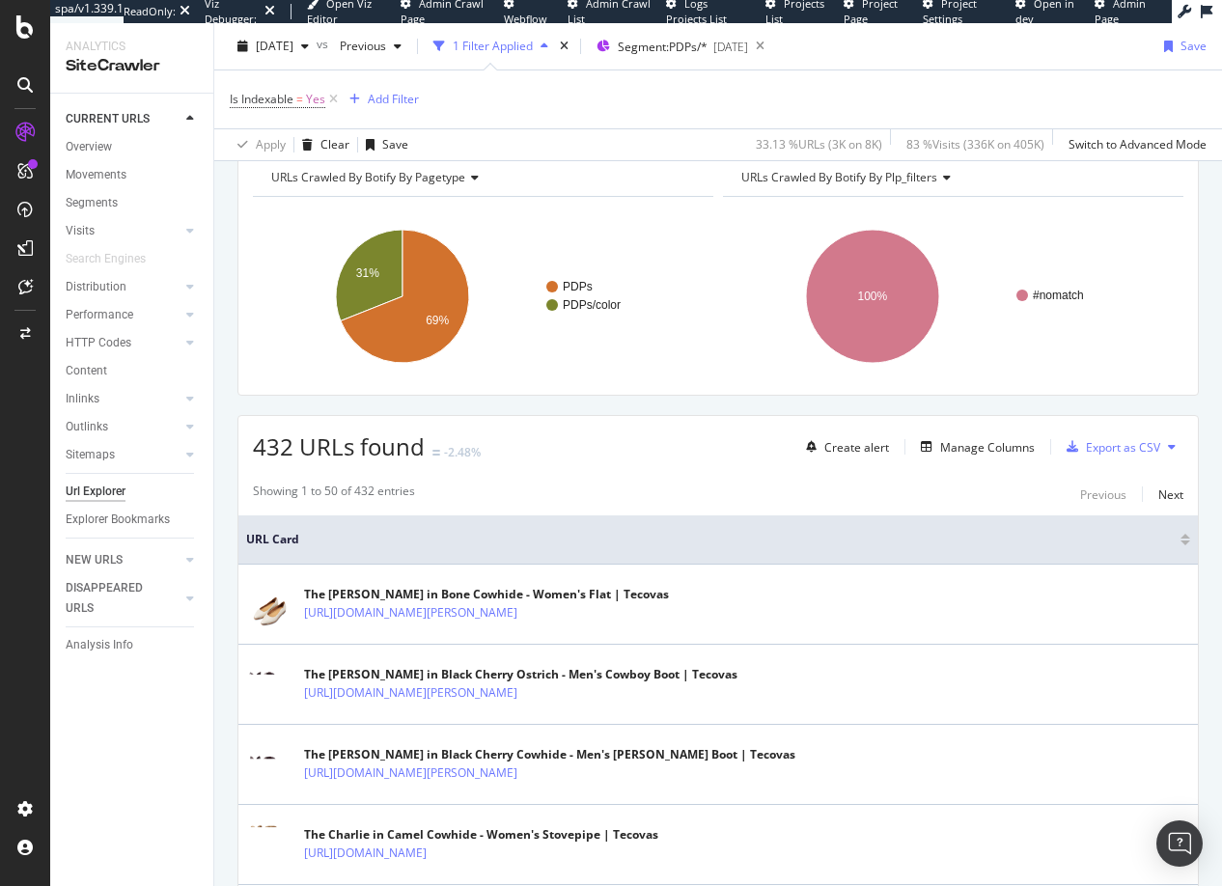
scroll to position [146, 0]
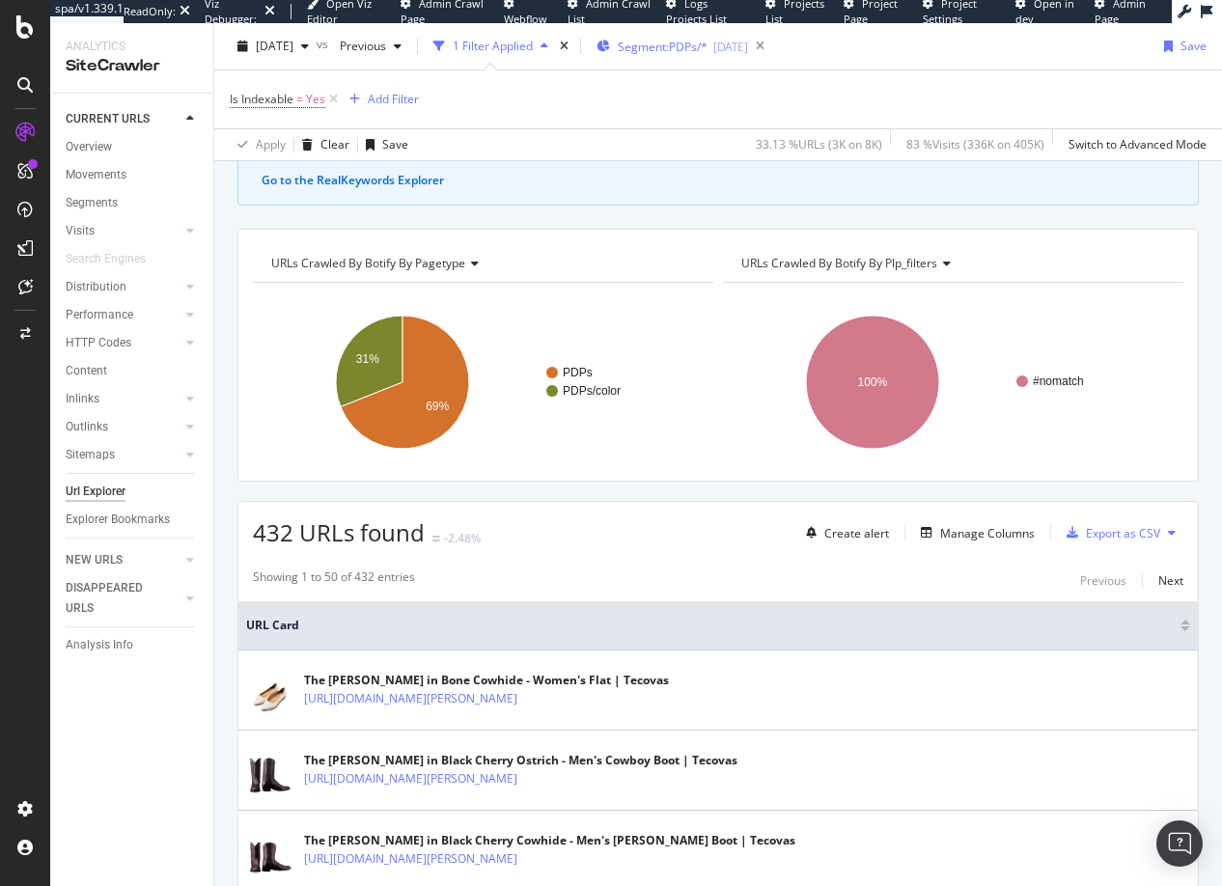
click at [688, 45] on span "Segment: PDPs/*" at bounding box center [663, 47] width 90 height 16
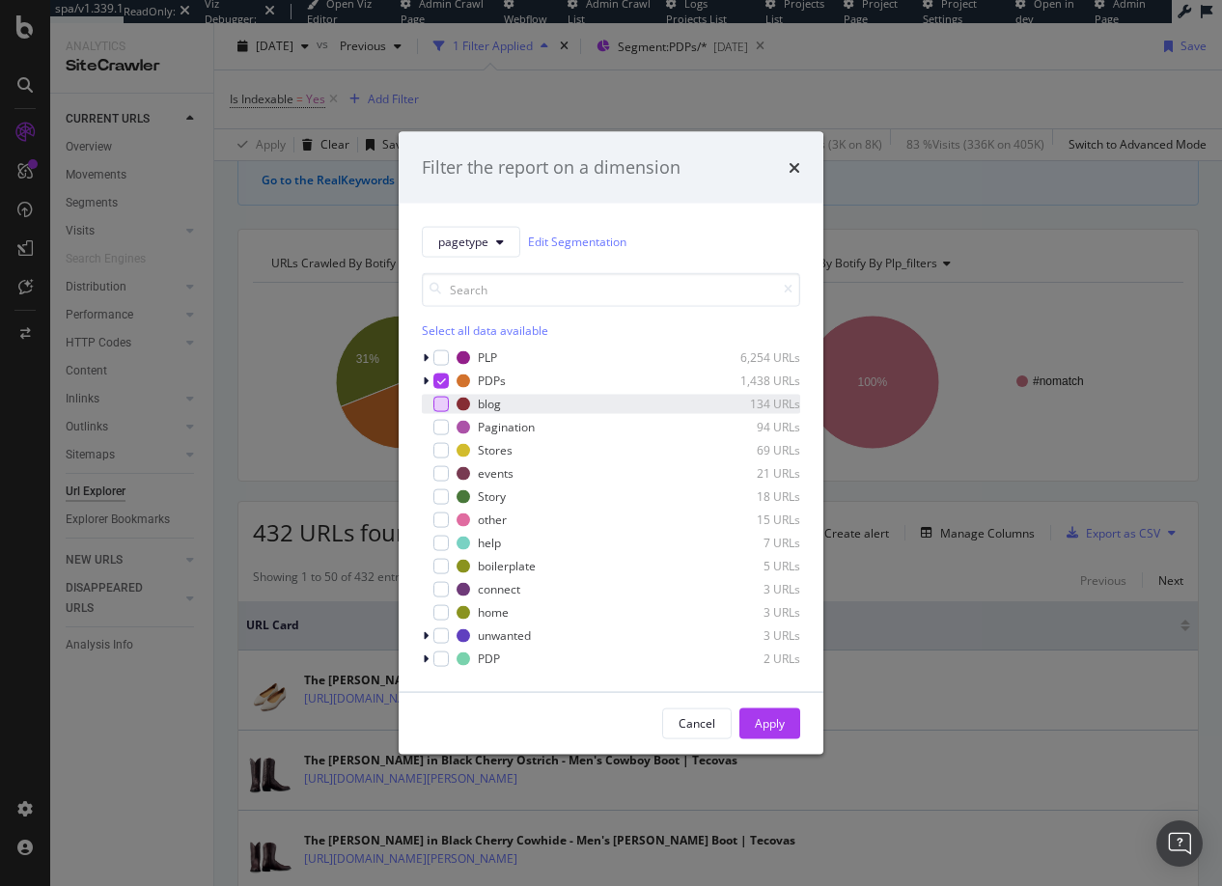
click at [440, 402] on div "modal" at bounding box center [440, 403] width 15 height 15
click at [440, 374] on div "modal" at bounding box center [440, 380] width 15 height 15
click at [772, 724] on div "Apply" at bounding box center [770, 723] width 30 height 16
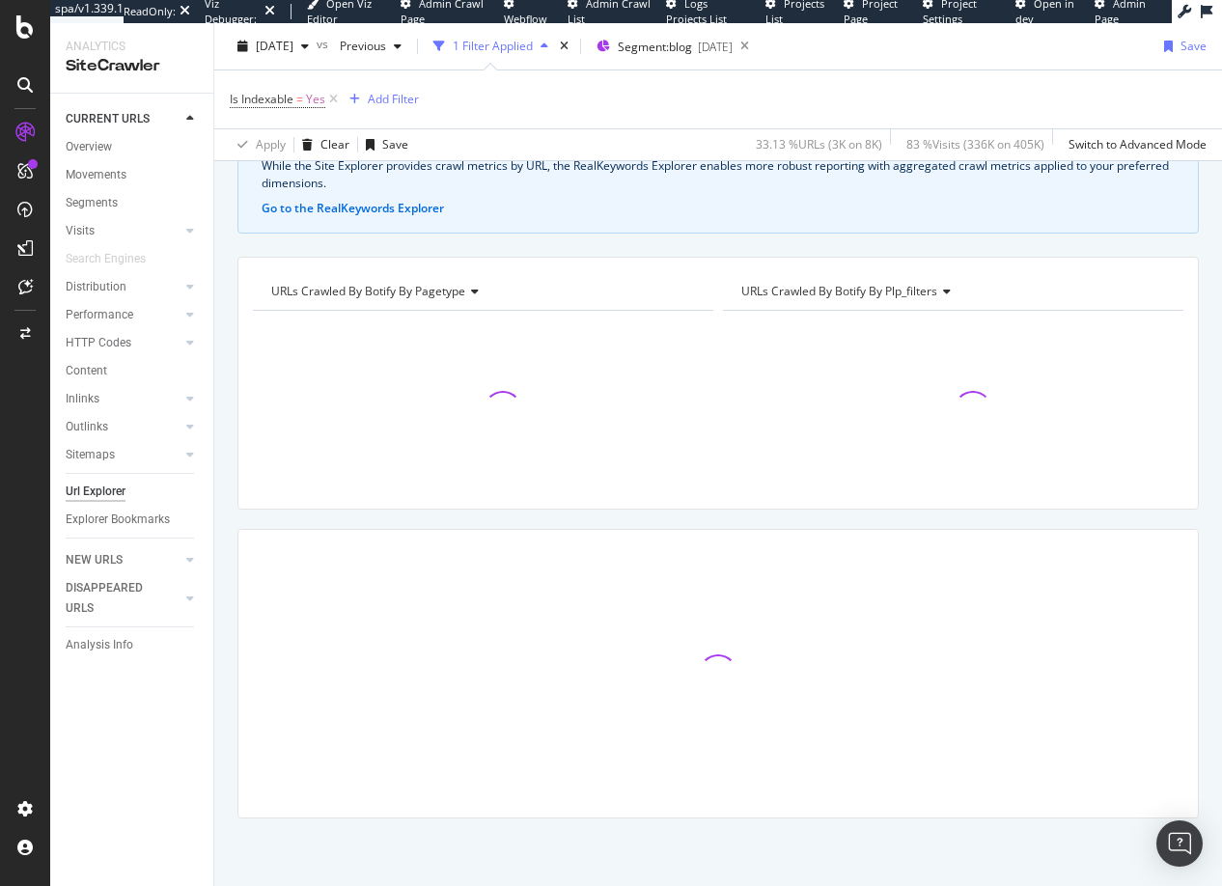
scroll to position [118, 0]
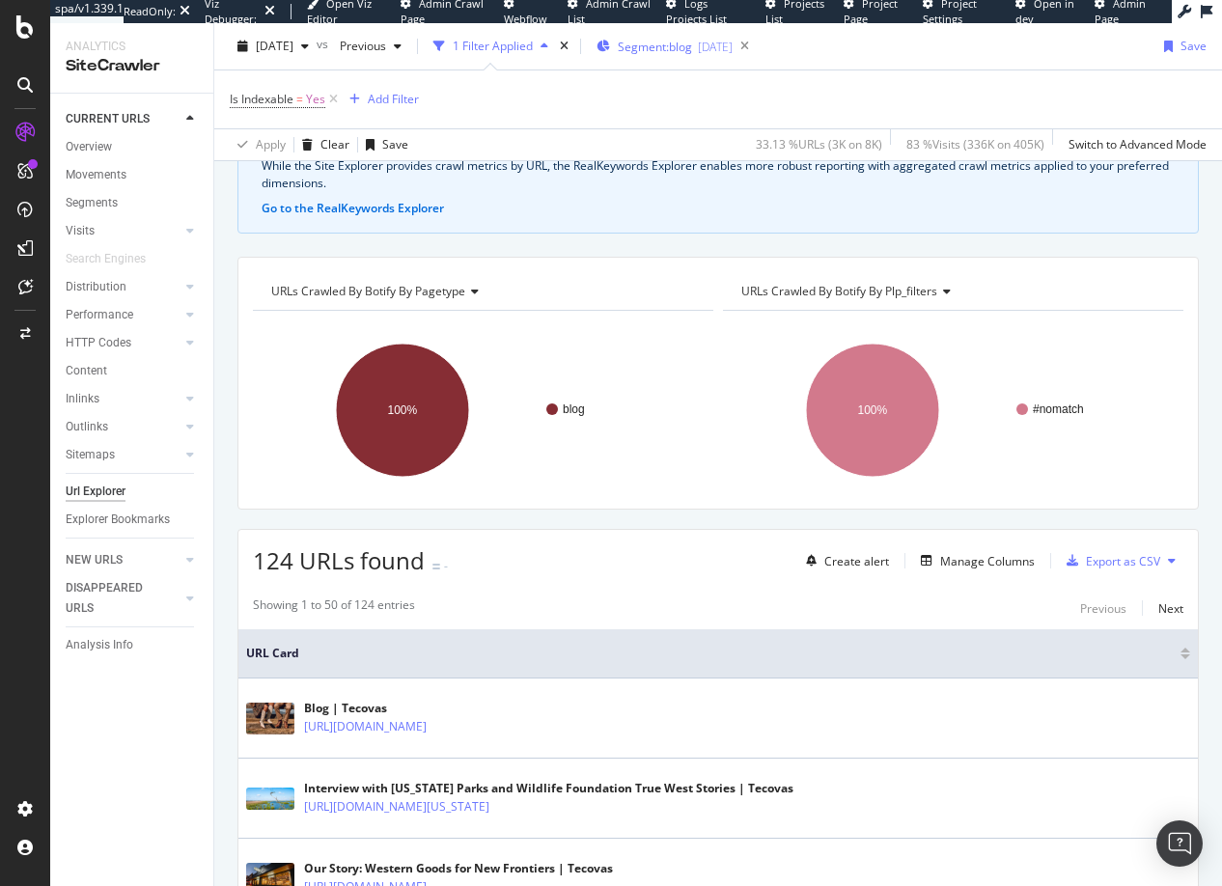
click at [692, 49] on span "Segment: blog" at bounding box center [655, 47] width 74 height 16
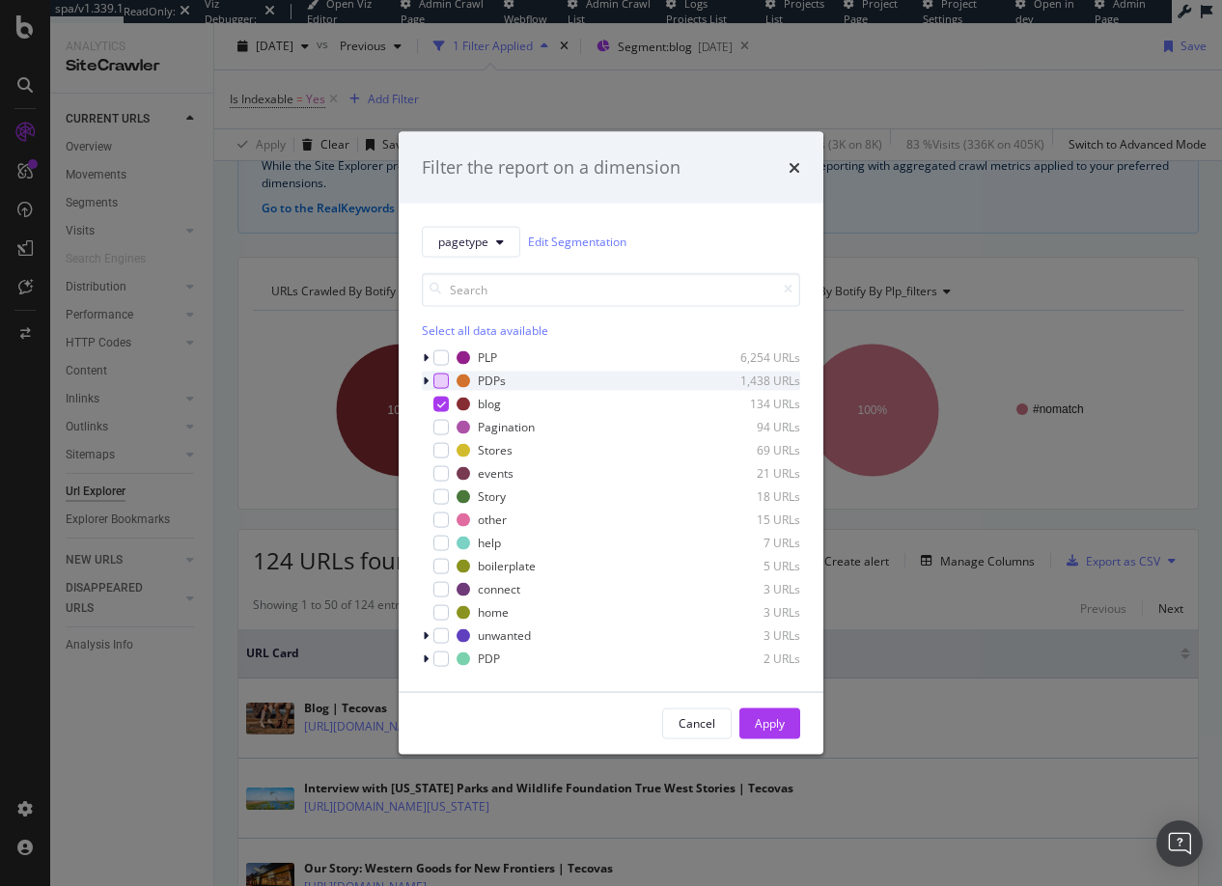
click at [443, 379] on div "modal" at bounding box center [440, 380] width 15 height 15
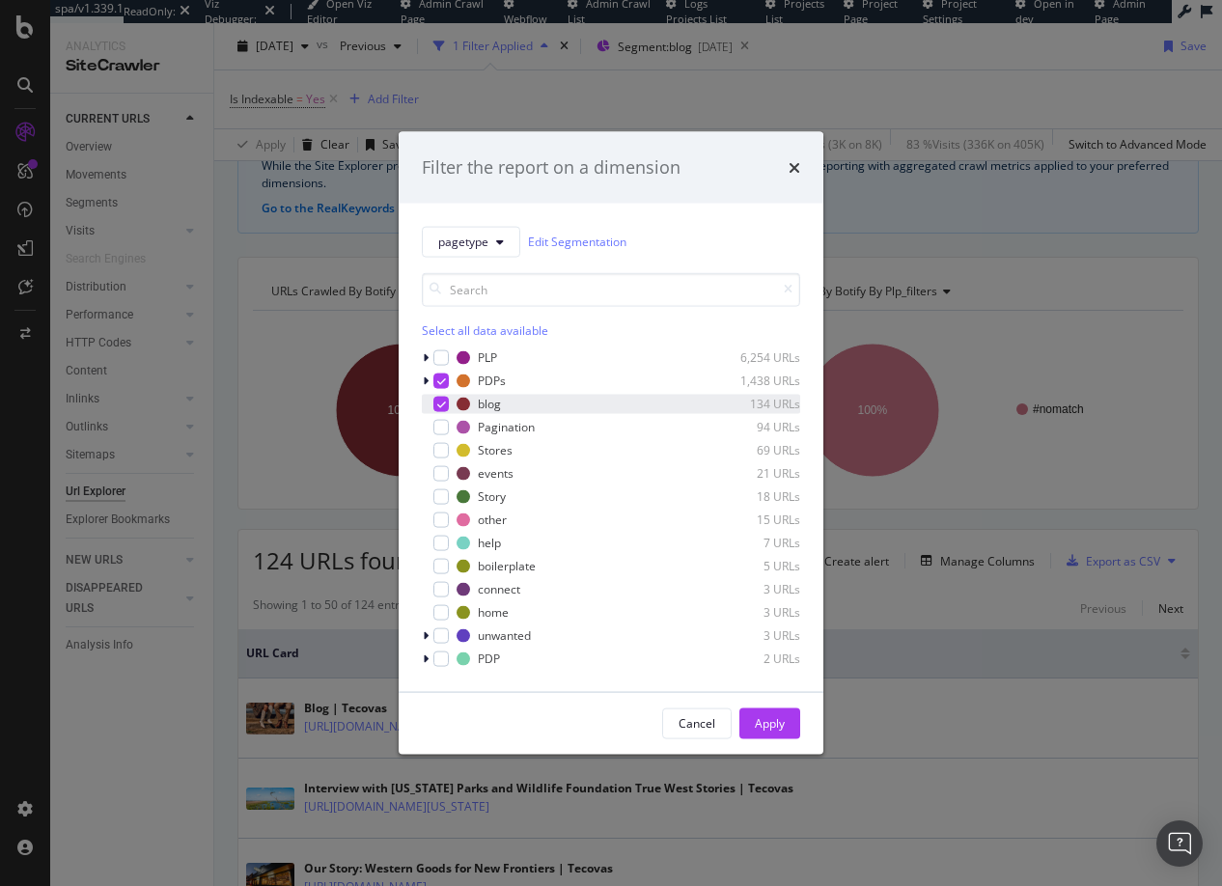
click at [443, 402] on icon "modal" at bounding box center [441, 404] width 9 height 10
click at [770, 719] on div "Apply" at bounding box center [770, 723] width 30 height 16
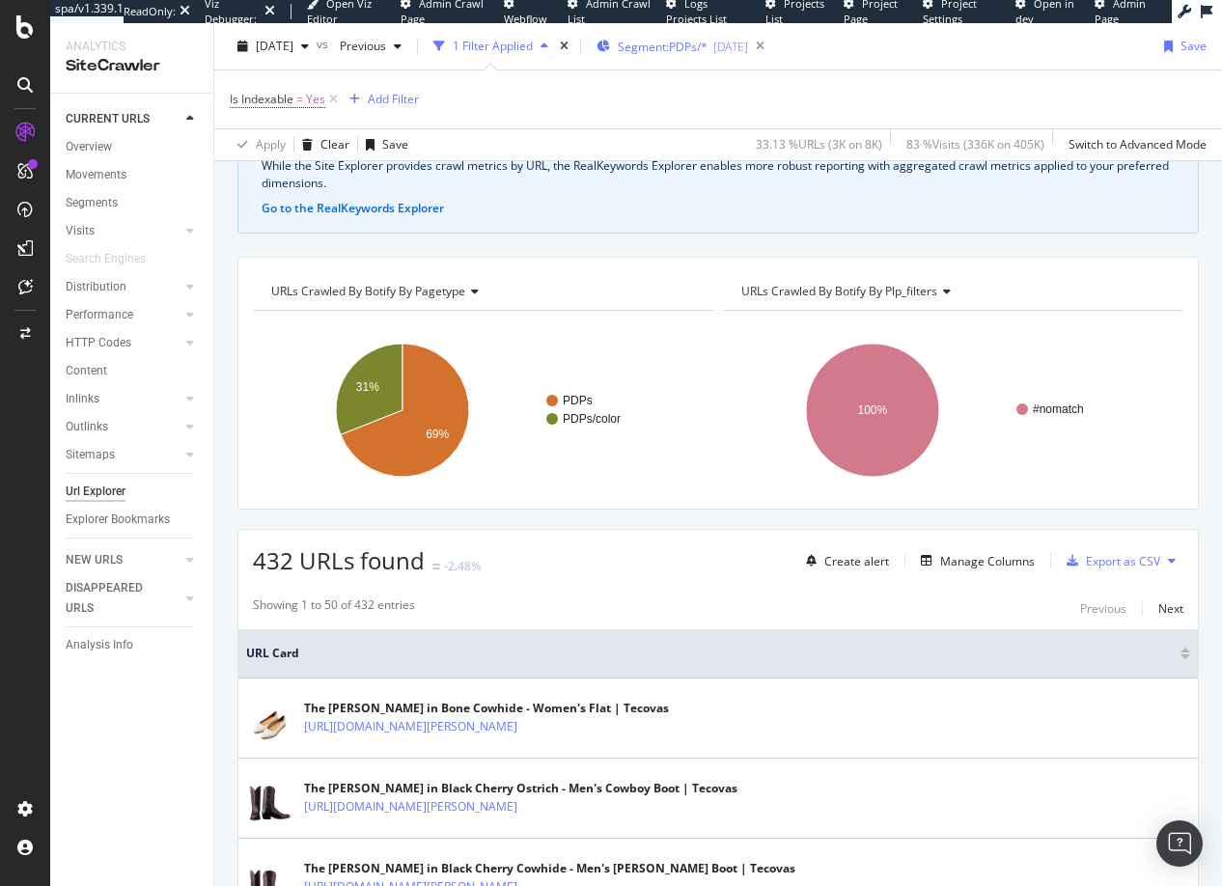
click at [681, 45] on span "Segment: PDPs/*" at bounding box center [663, 47] width 90 height 16
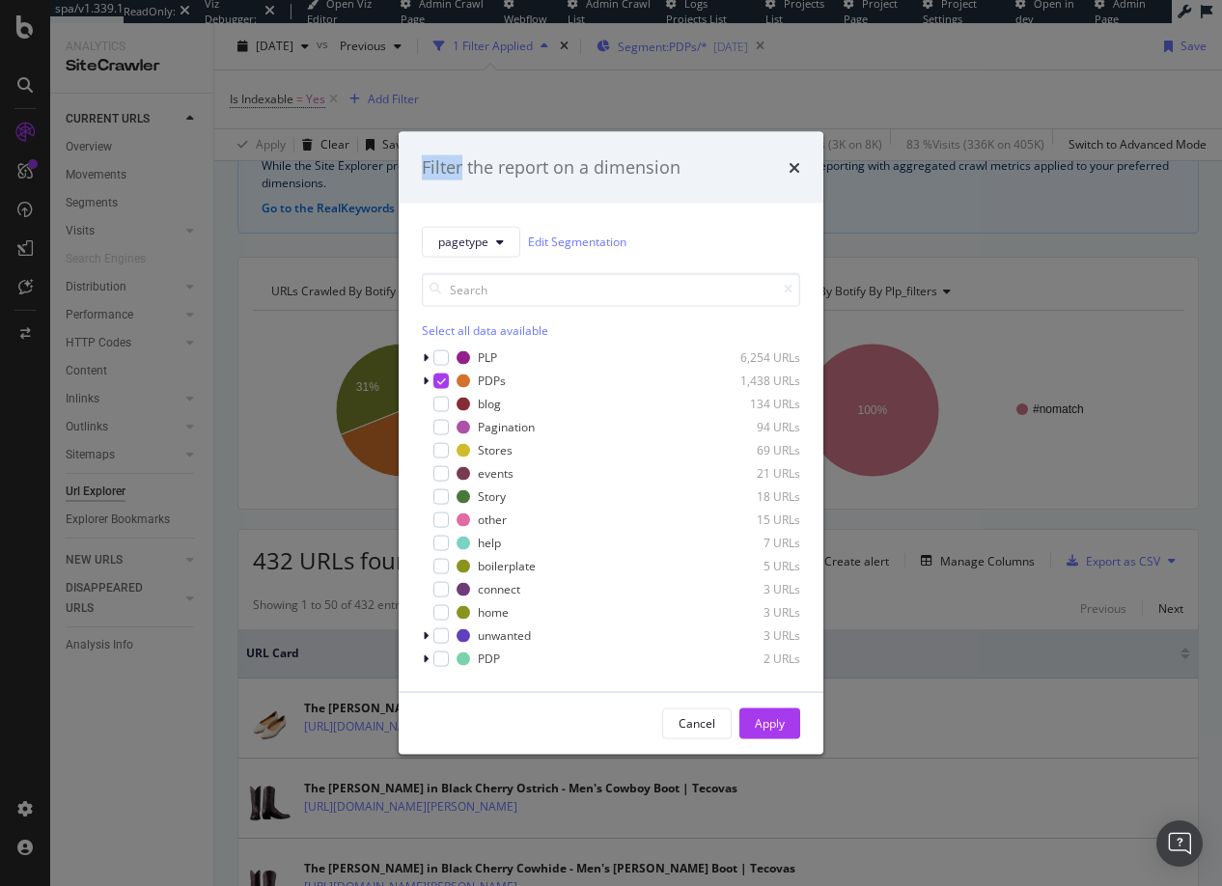
click at [681, 45] on div "Filter the report on a dimension pagetype Edit Segmentation Select all data ava…" at bounding box center [611, 443] width 1222 height 886
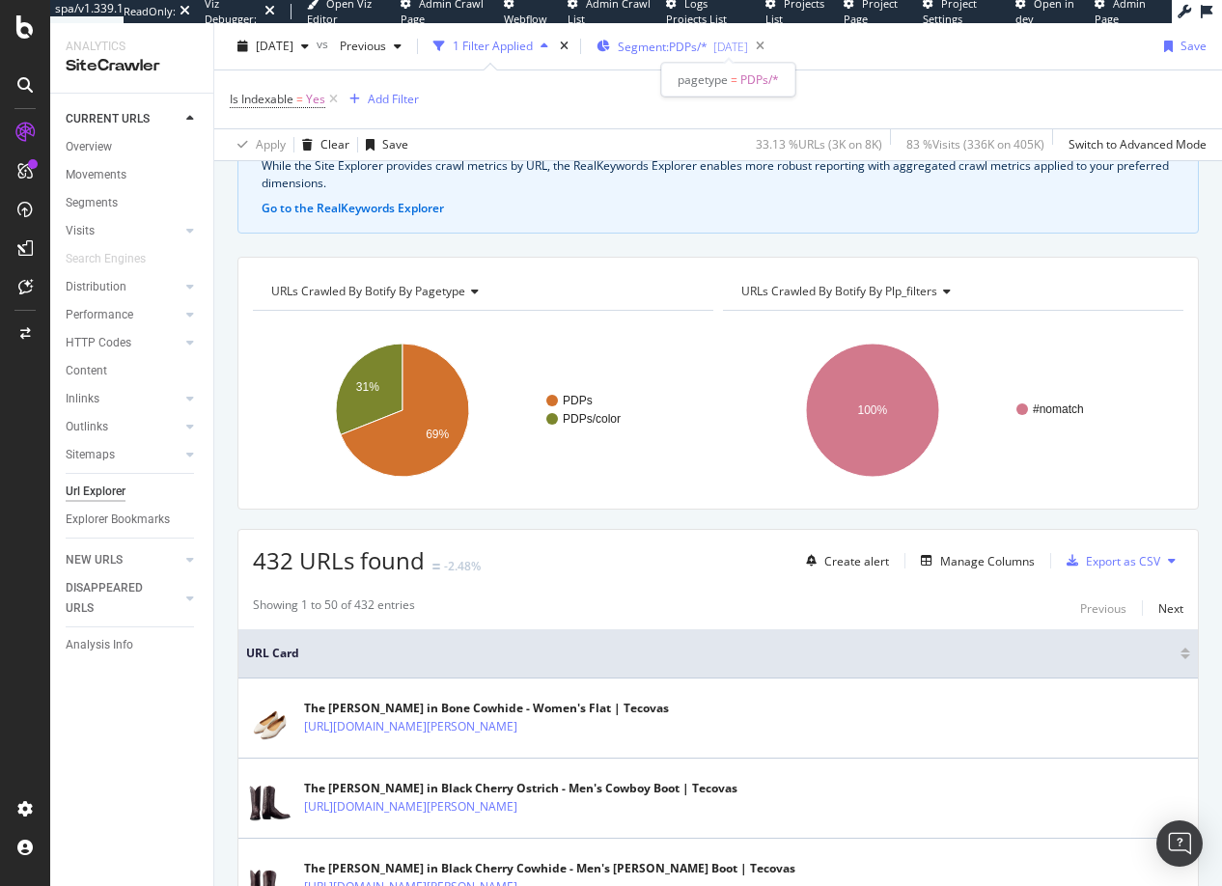
click at [681, 45] on span "Segment: PDPs/*" at bounding box center [663, 47] width 90 height 16
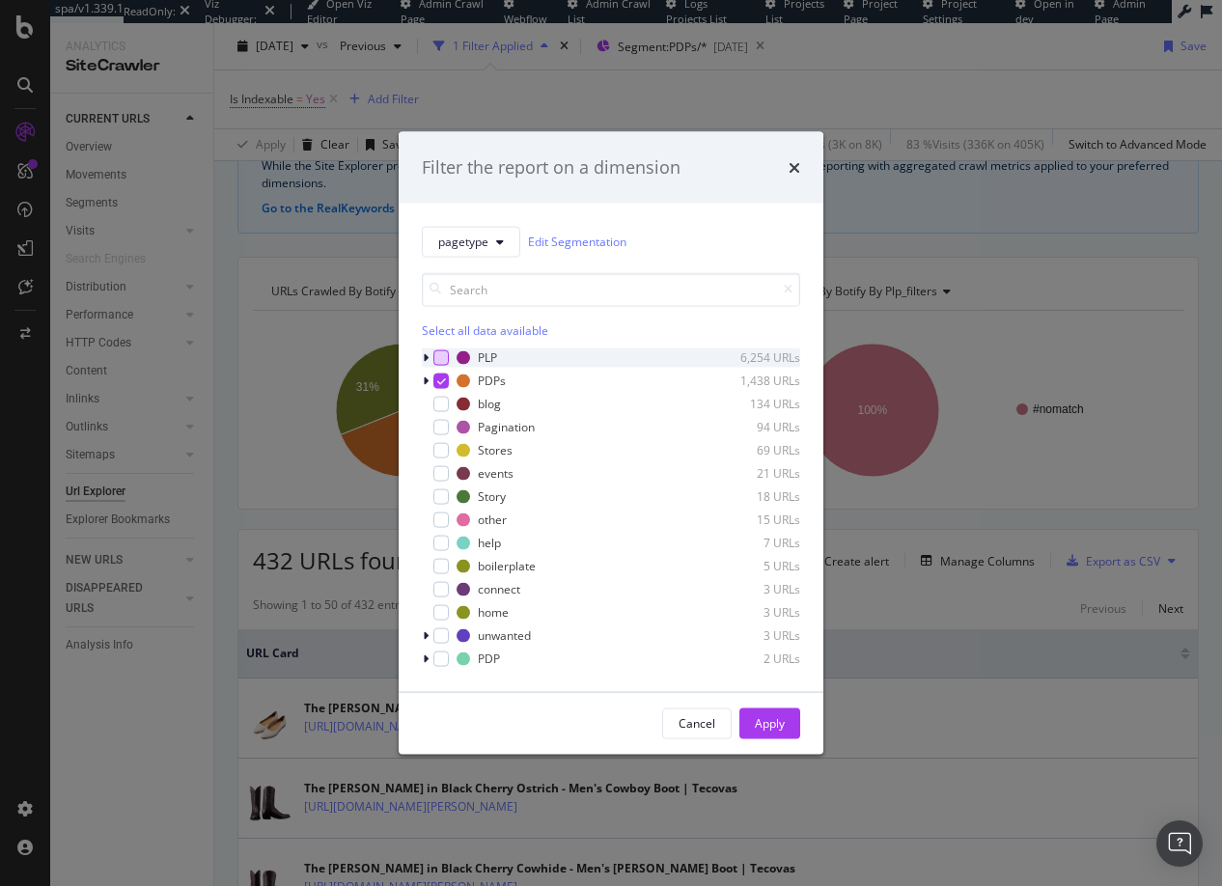
click at [439, 357] on div "modal" at bounding box center [440, 356] width 15 height 15
click at [441, 399] on div "modal" at bounding box center [440, 403] width 15 height 15
click at [440, 443] on div "modal" at bounding box center [440, 449] width 15 height 15
click at [442, 469] on div "modal" at bounding box center [440, 472] width 15 height 15
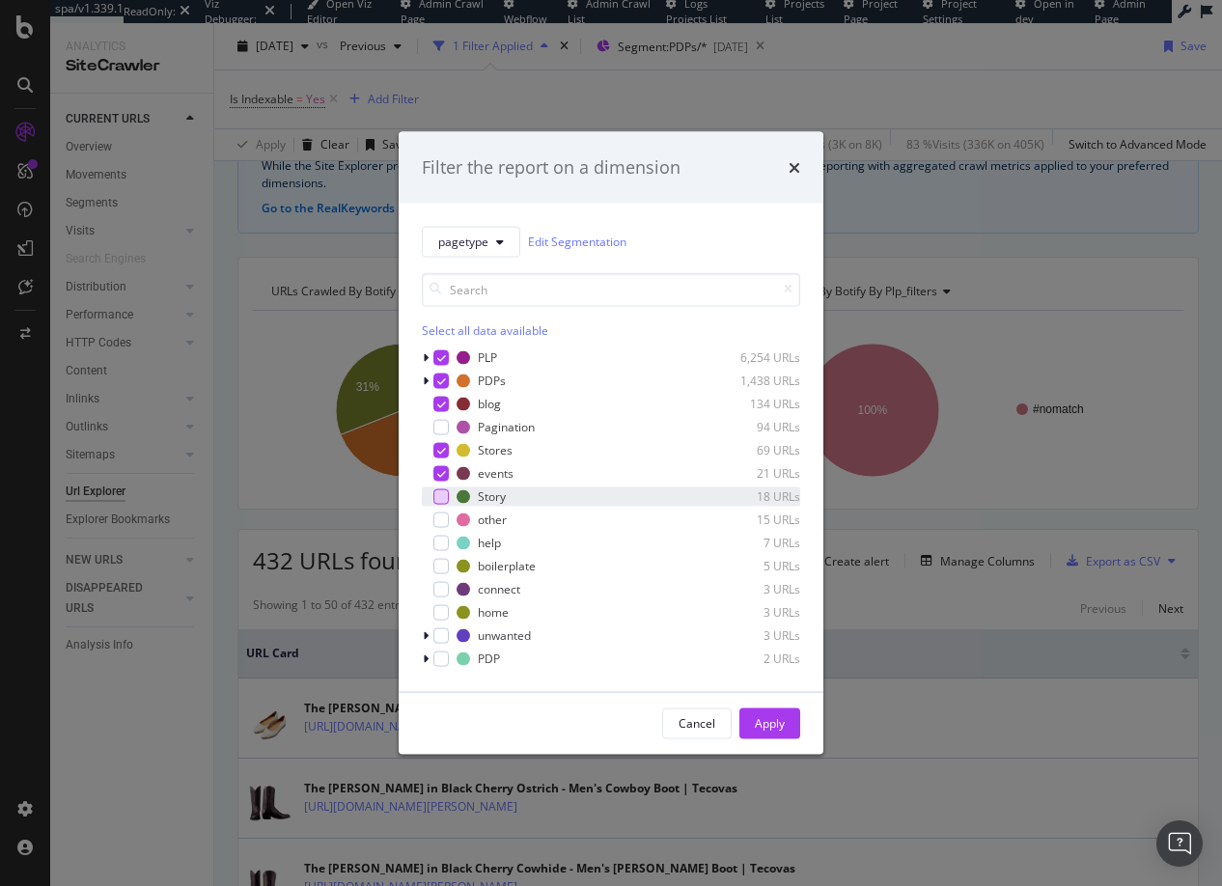
click at [443, 495] on div "modal" at bounding box center [440, 495] width 15 height 15
click at [766, 724] on div "Apply" at bounding box center [770, 723] width 30 height 16
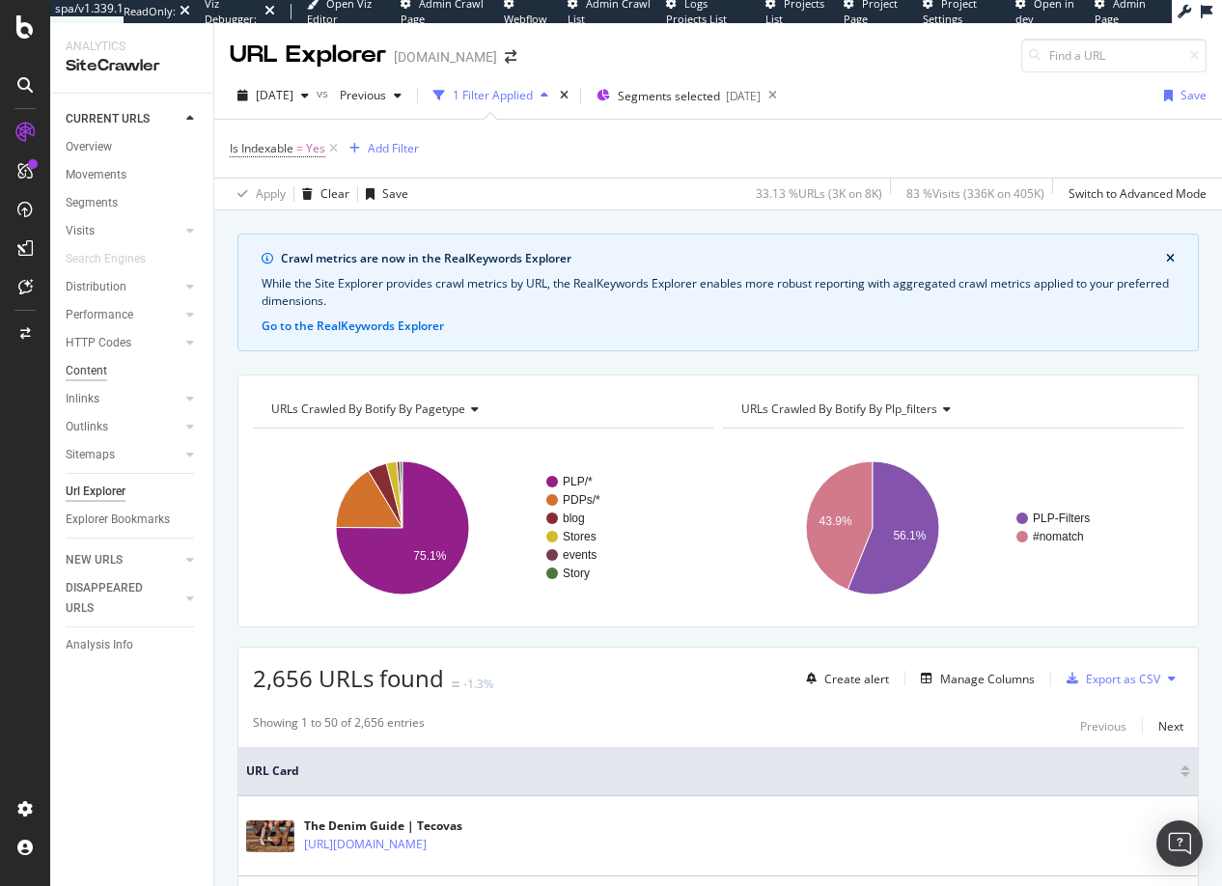
click at [94, 367] on div "Content" at bounding box center [87, 371] width 42 height 20
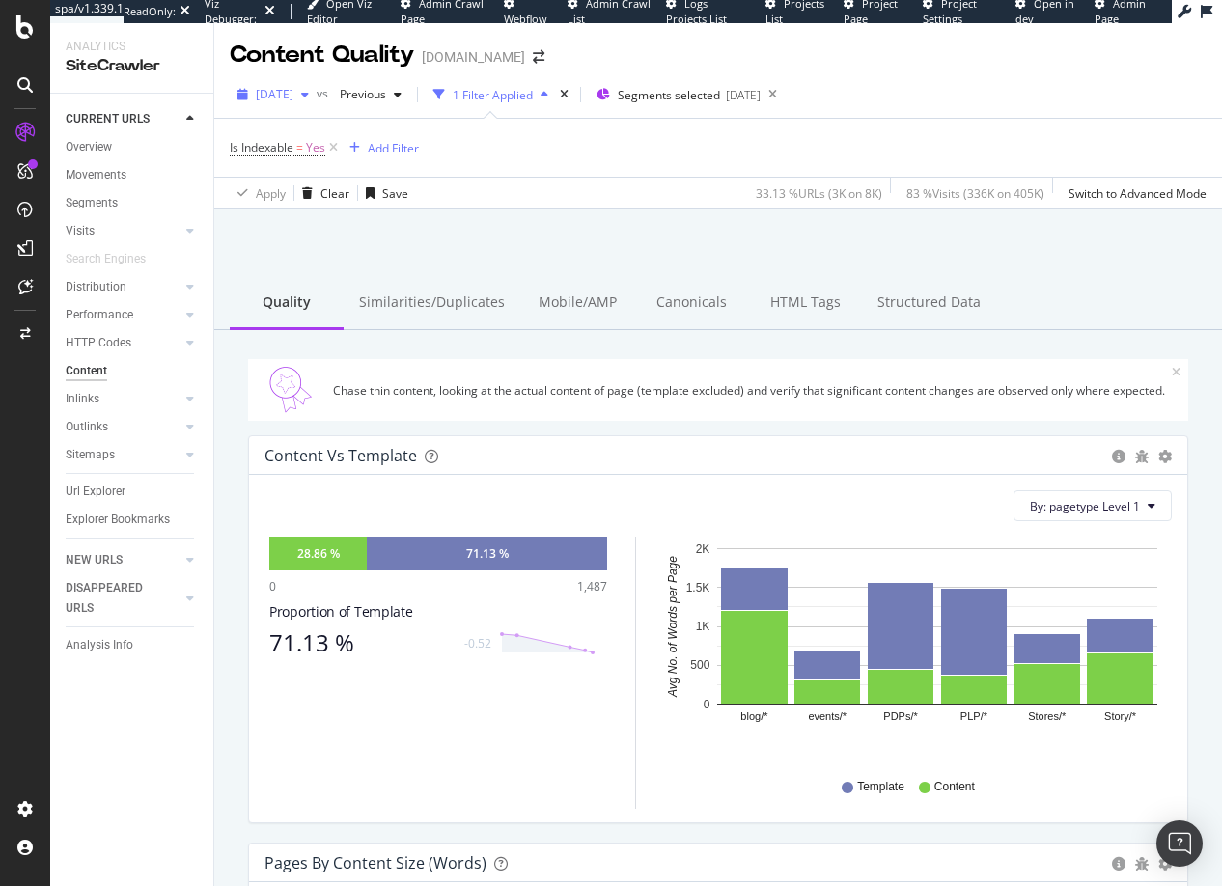
click at [293, 95] on span "[DATE]" at bounding box center [275, 94] width 38 height 16
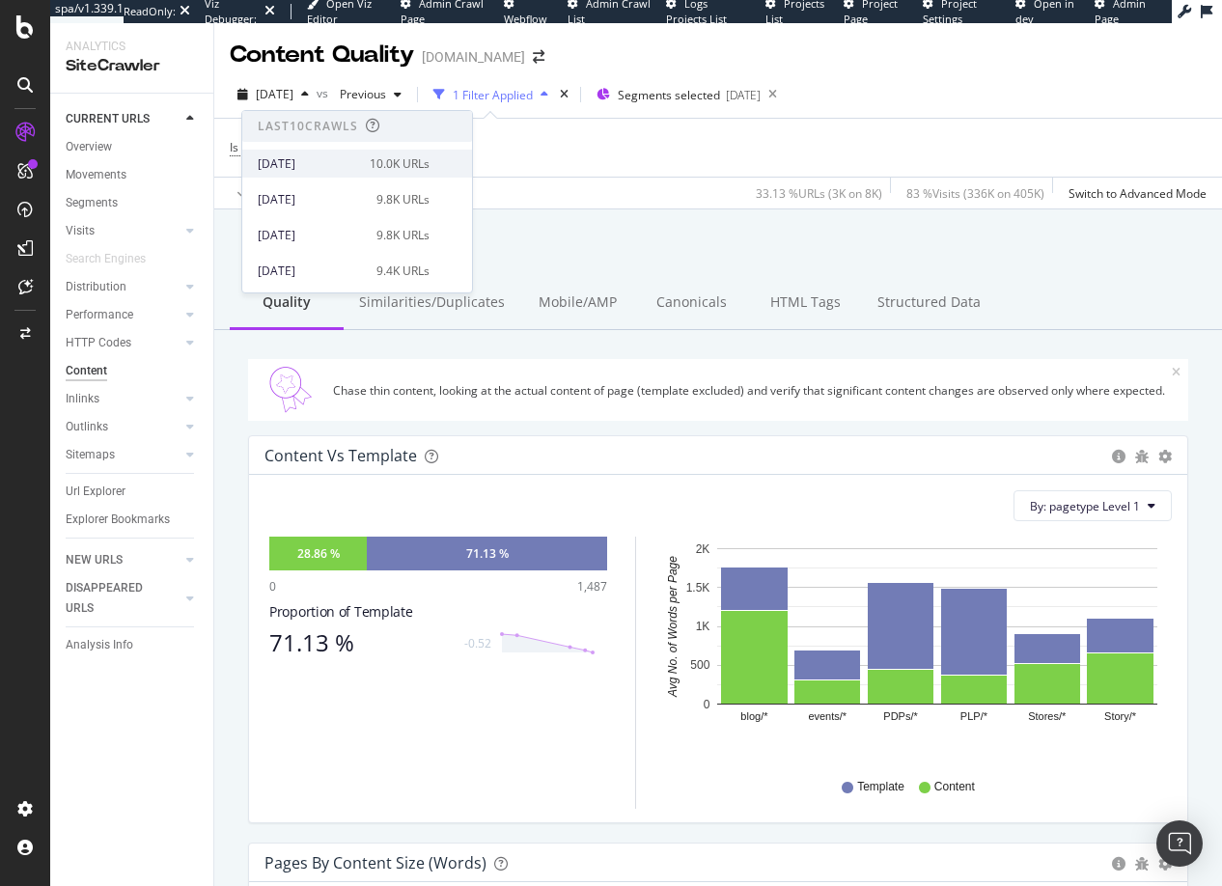
click at [299, 165] on div "[DATE]" at bounding box center [308, 163] width 100 height 17
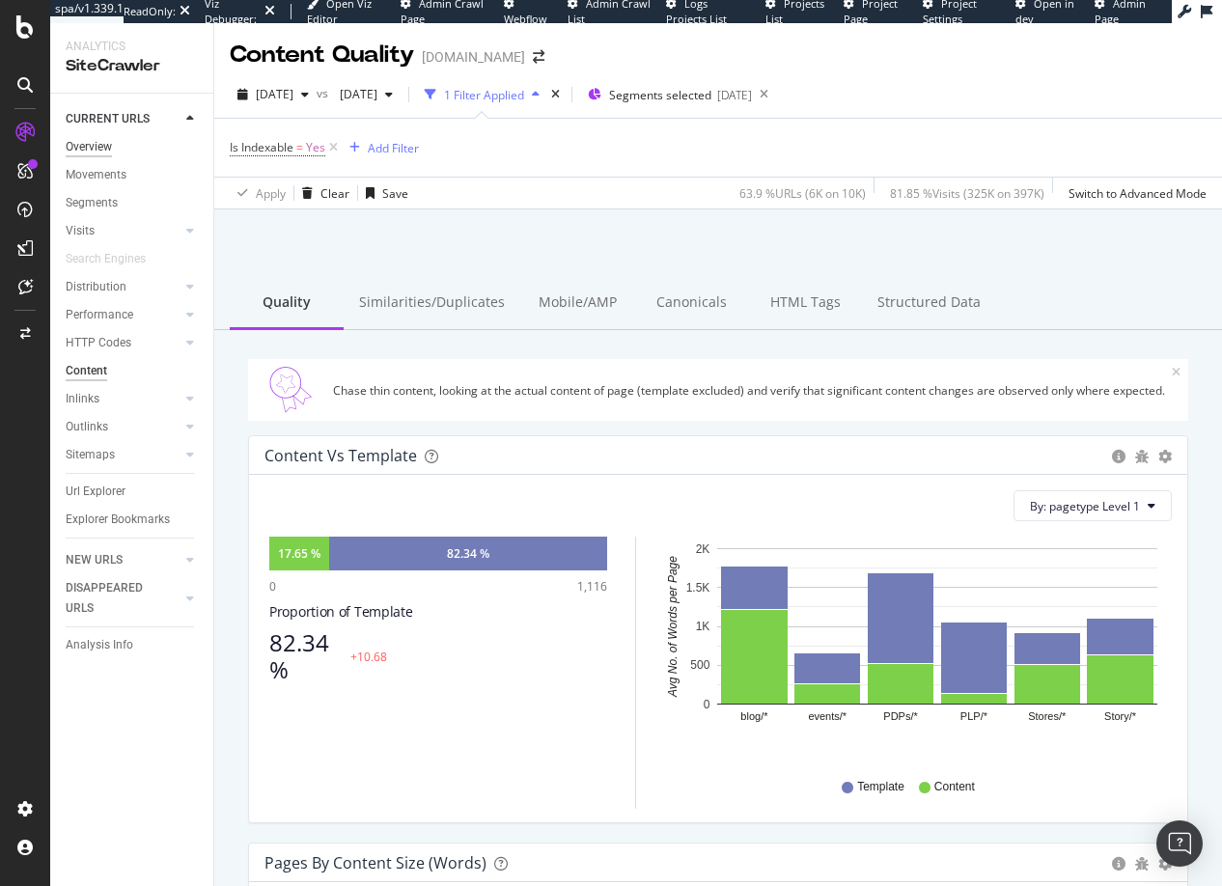
click at [90, 147] on div "Overview" at bounding box center [89, 147] width 46 height 20
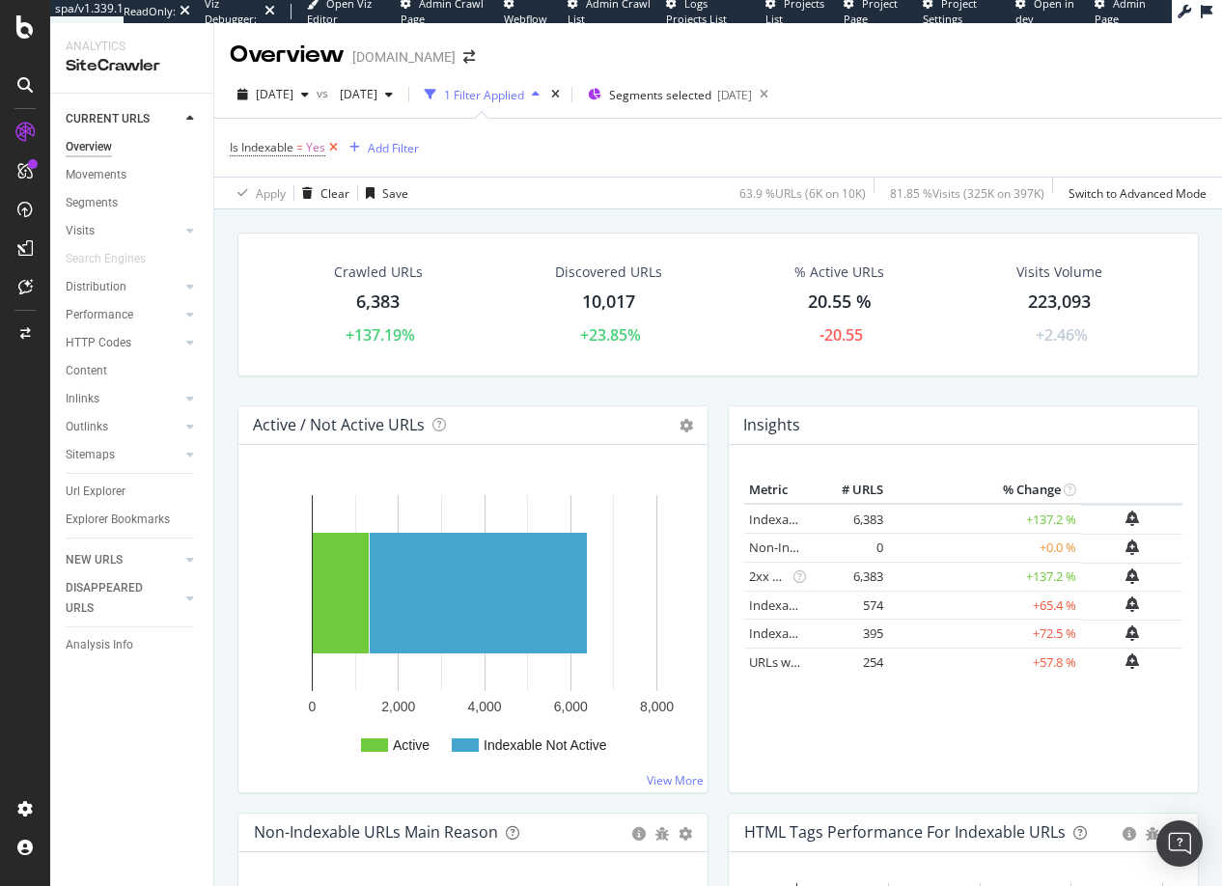
click at [336, 146] on icon at bounding box center [333, 147] width 16 height 19
